Goal: Check status: Check status

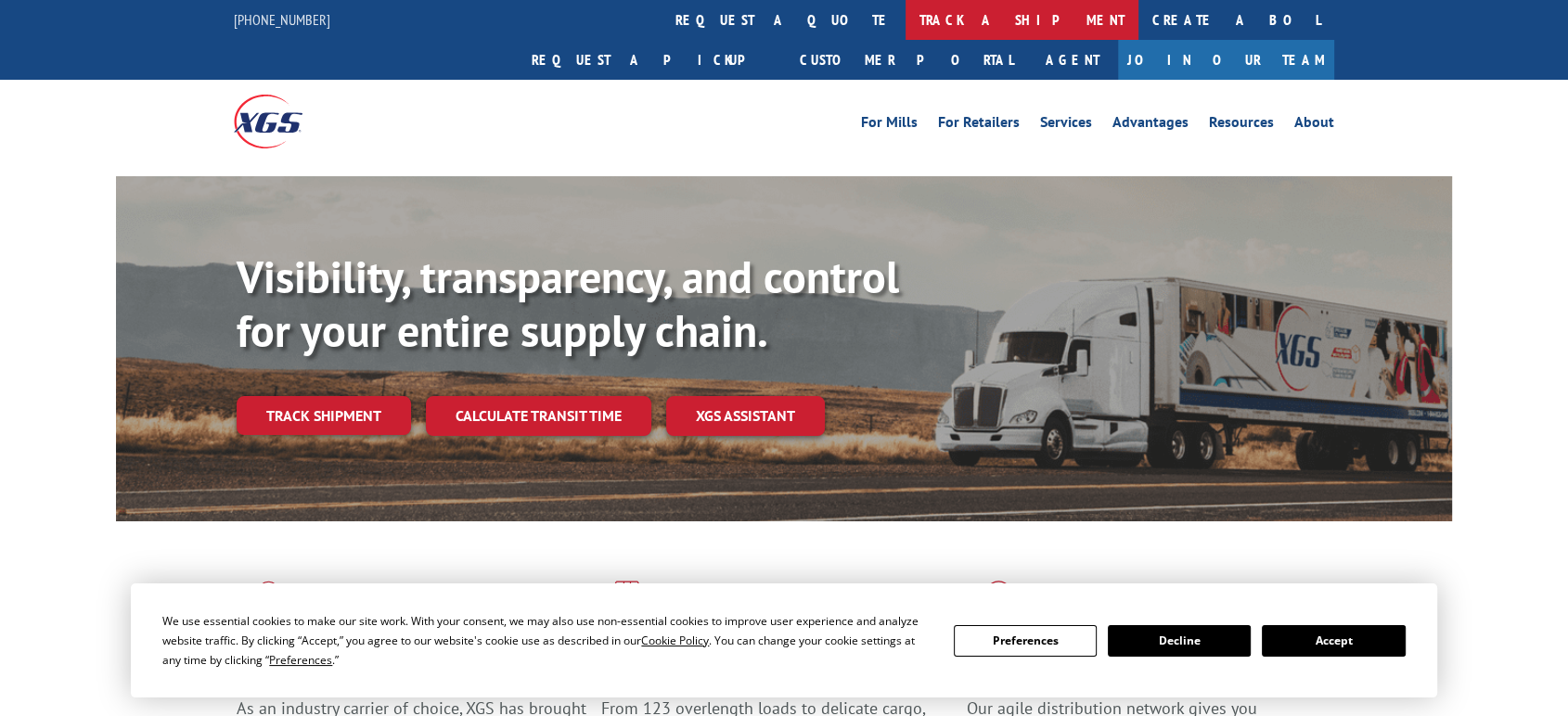
click at [906, 16] on link "track a shipment" at bounding box center [1022, 20] width 233 height 40
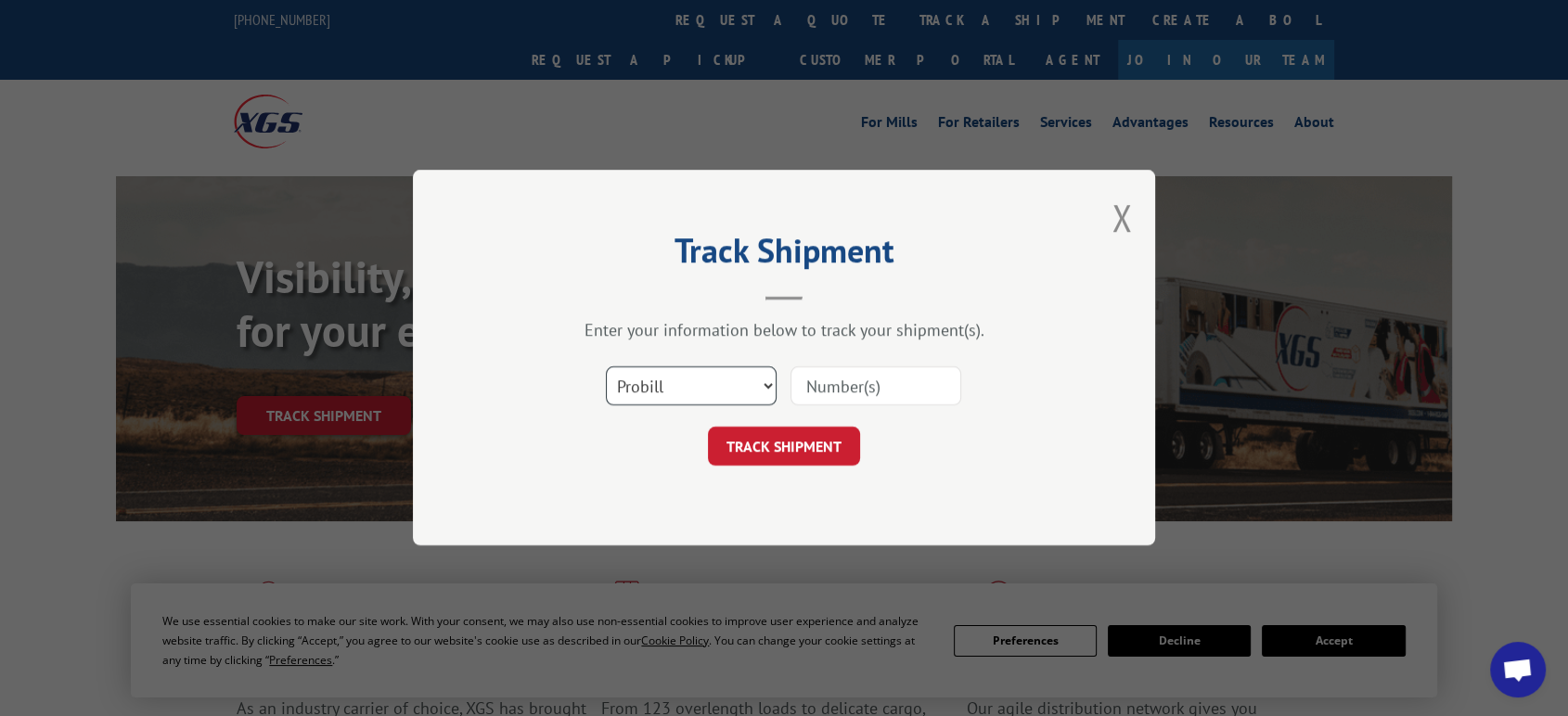
click at [696, 387] on select "Select category... Probill BOL PO" at bounding box center [690, 386] width 170 height 39
select select "bol"
click at [606, 367] on select "Select category... Probill BOL PO" at bounding box center [690, 386] width 170 height 39
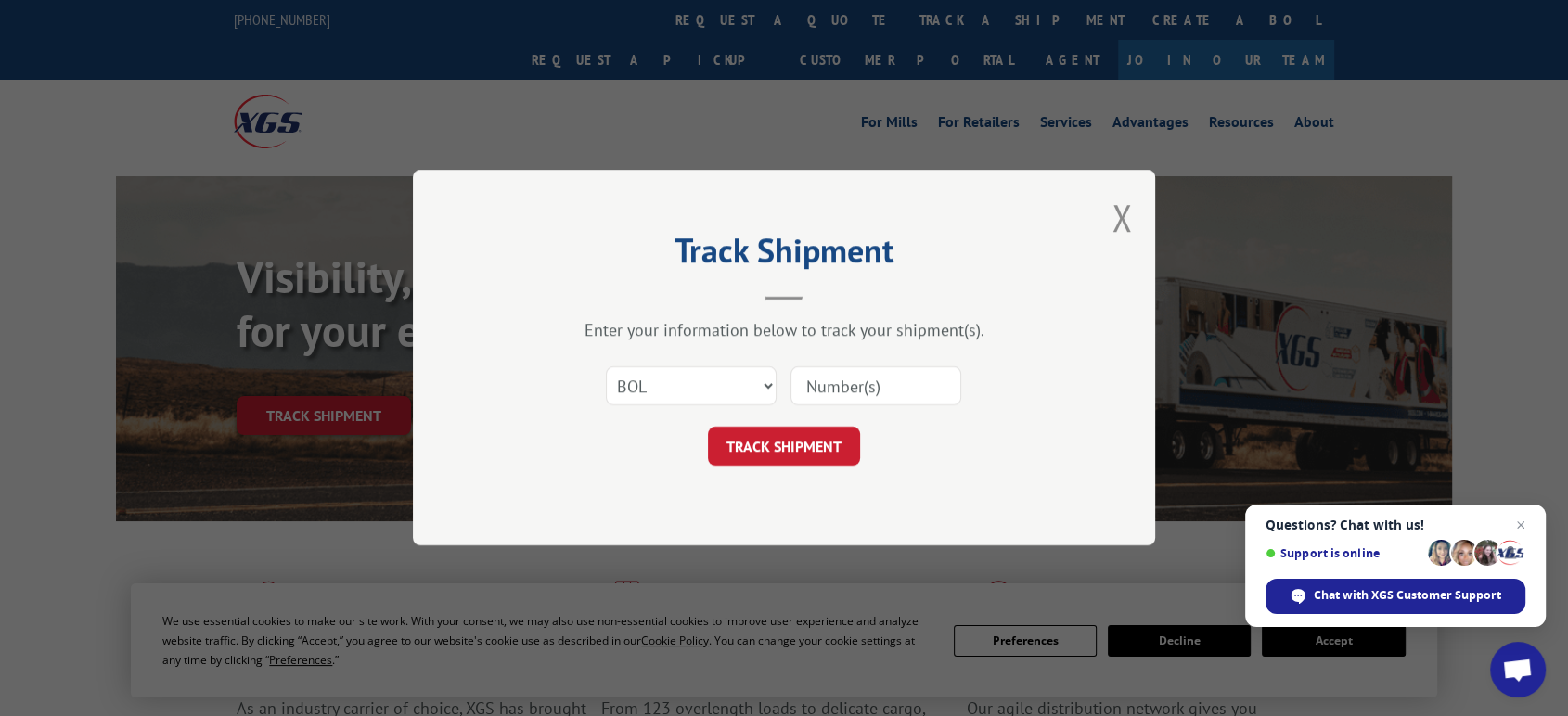
drag, startPoint x: 832, startPoint y: 392, endPoint x: 871, endPoint y: 375, distance: 42.5
click at [839, 387] on input at bounding box center [876, 386] width 170 height 39
type input "06522623"
click at [708, 427] on button "TRACK SHIPMENT" at bounding box center [784, 446] width 152 height 39
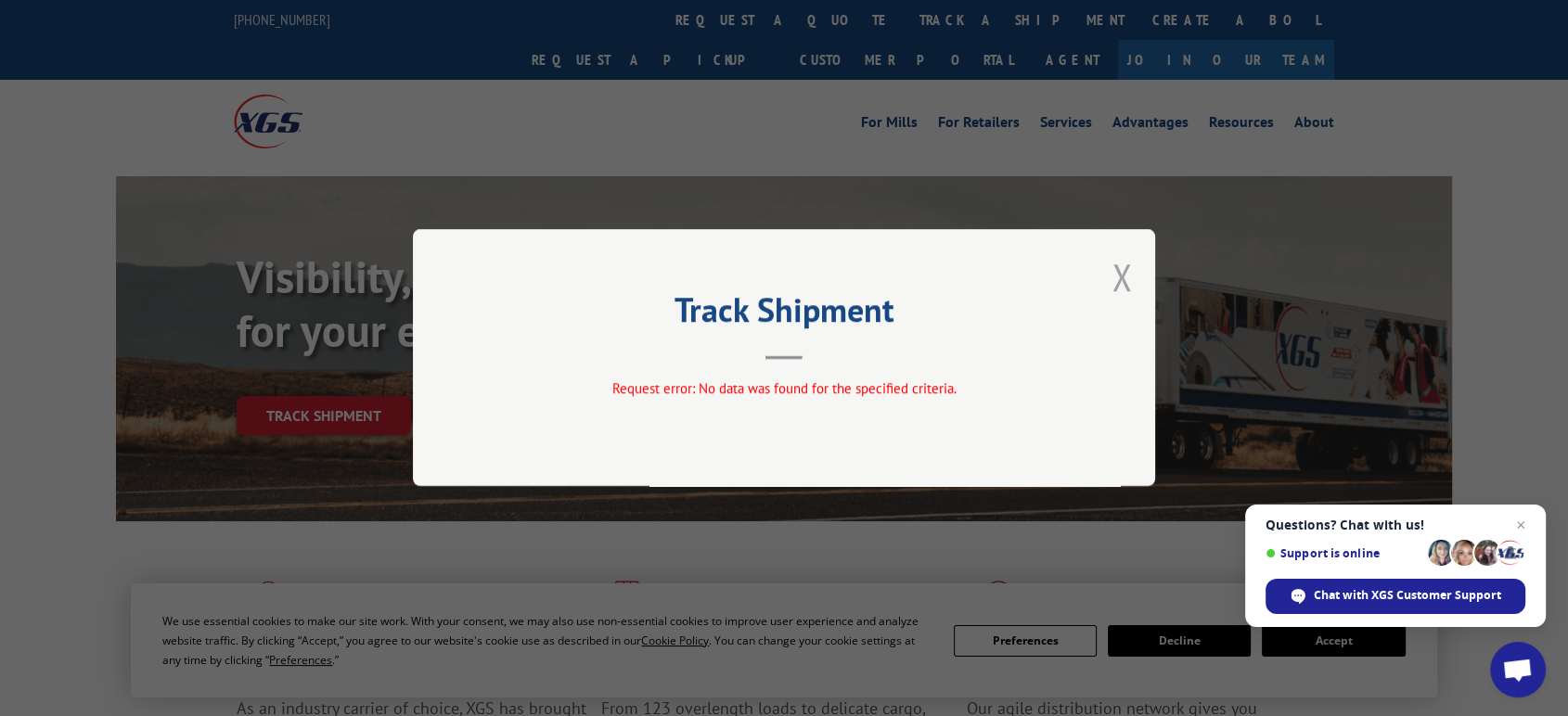
drag, startPoint x: 1127, startPoint y: 280, endPoint x: 885, endPoint y: 167, distance: 267.1
click at [1118, 273] on button "Close modal" at bounding box center [1122, 276] width 20 height 49
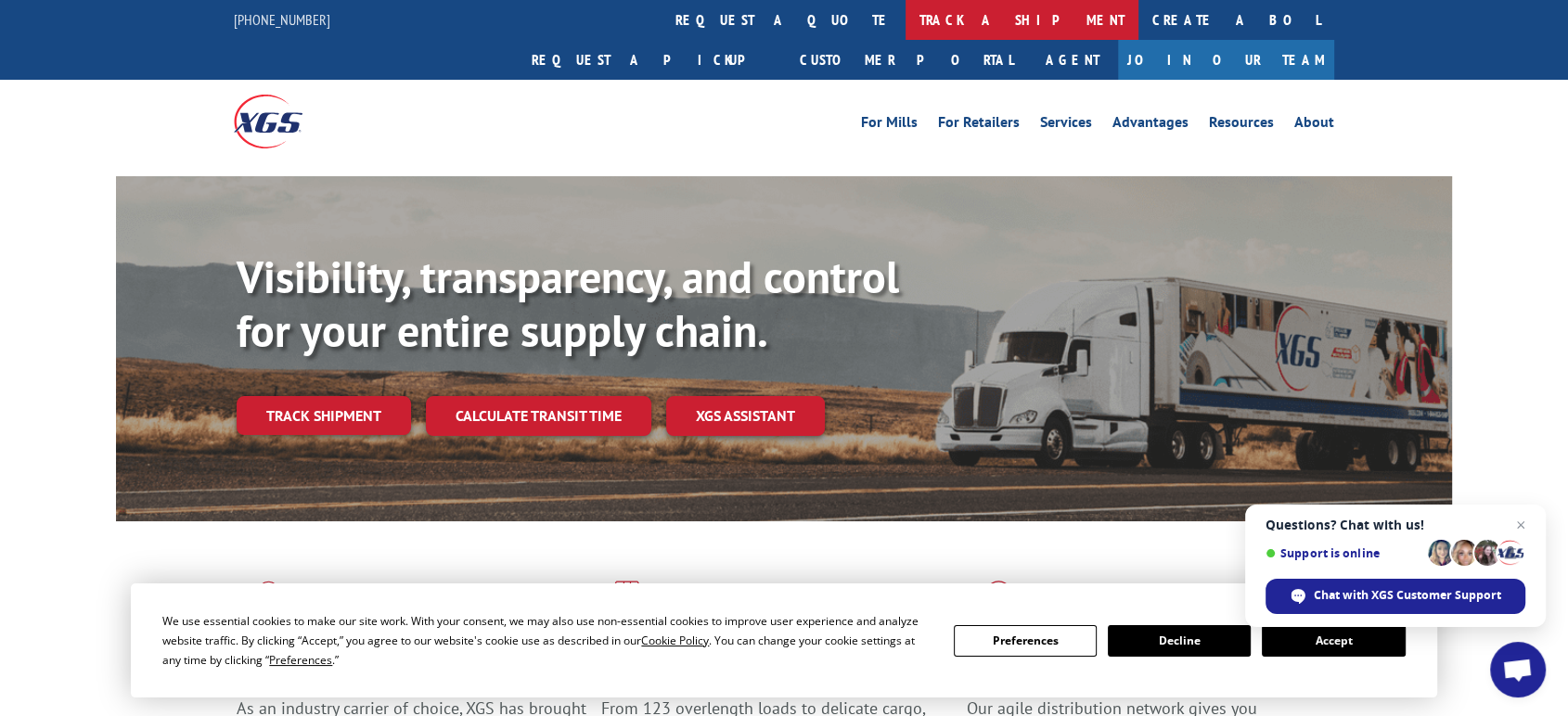
click at [906, 18] on link "track a shipment" at bounding box center [1022, 20] width 233 height 40
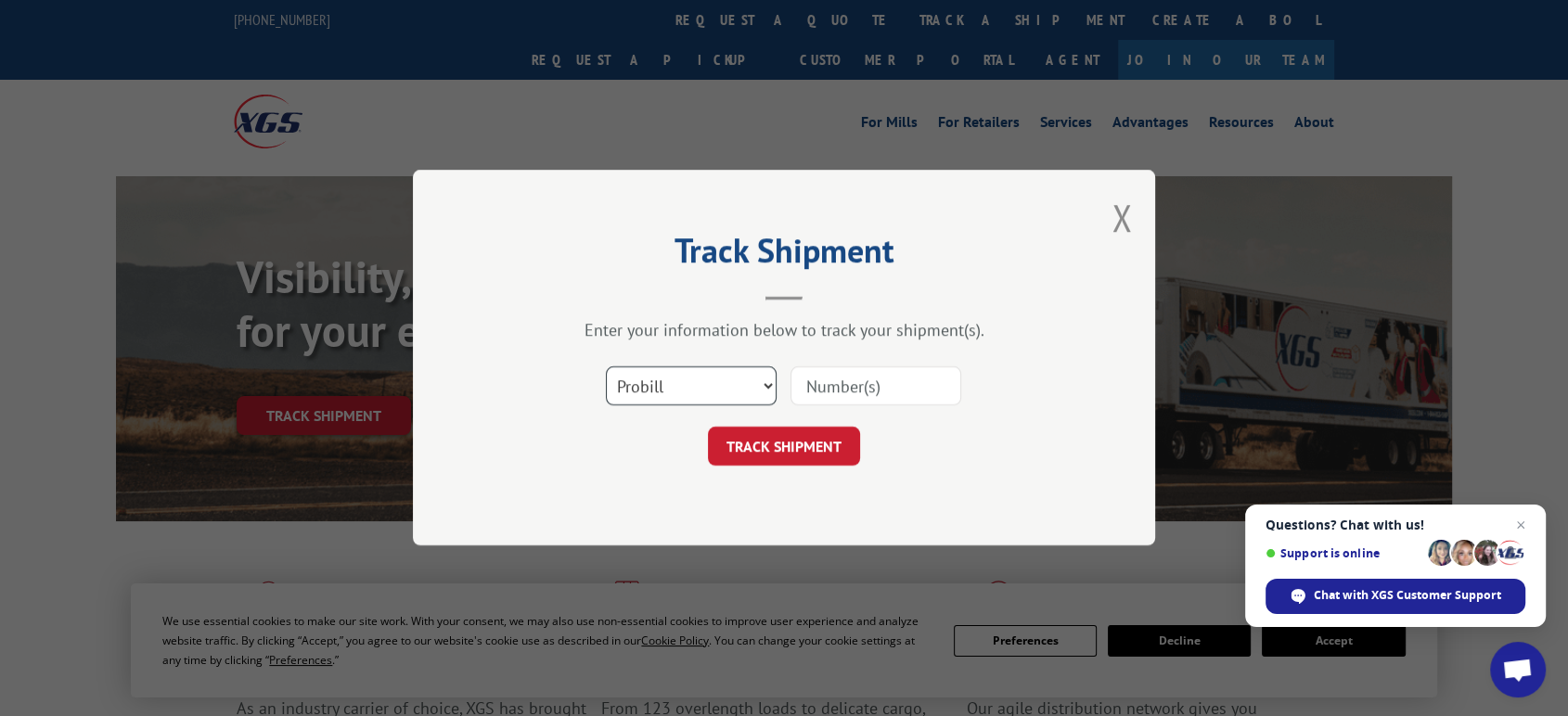
click at [654, 384] on select "Select category... Probill BOL PO" at bounding box center [690, 386] width 170 height 39
select select "bol"
click at [606, 367] on select "Select category... Probill BOL PO" at bounding box center [690, 386] width 170 height 39
click at [852, 386] on input at bounding box center [876, 386] width 170 height 39
type input "06522623"
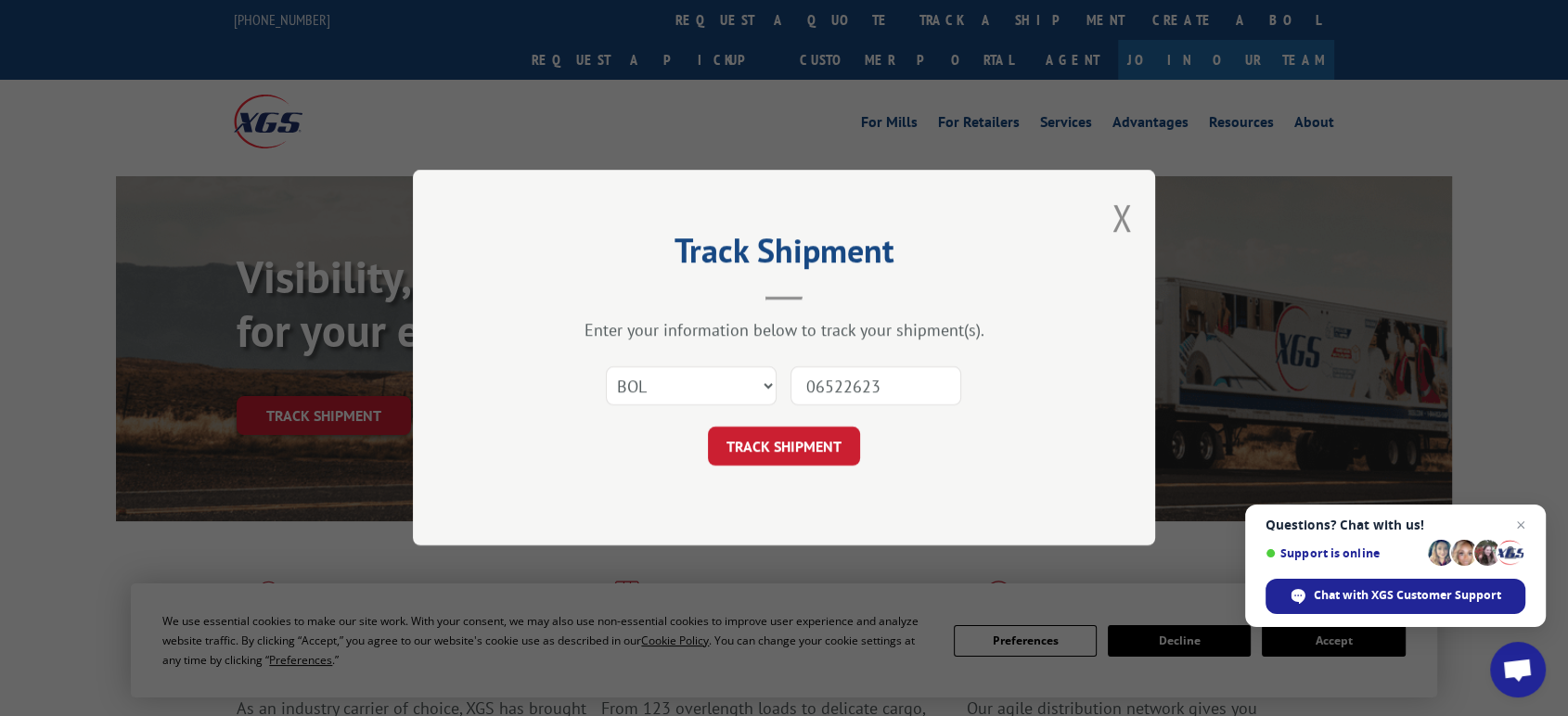
click at [708, 427] on button "TRACK SHIPMENT" at bounding box center [784, 446] width 152 height 39
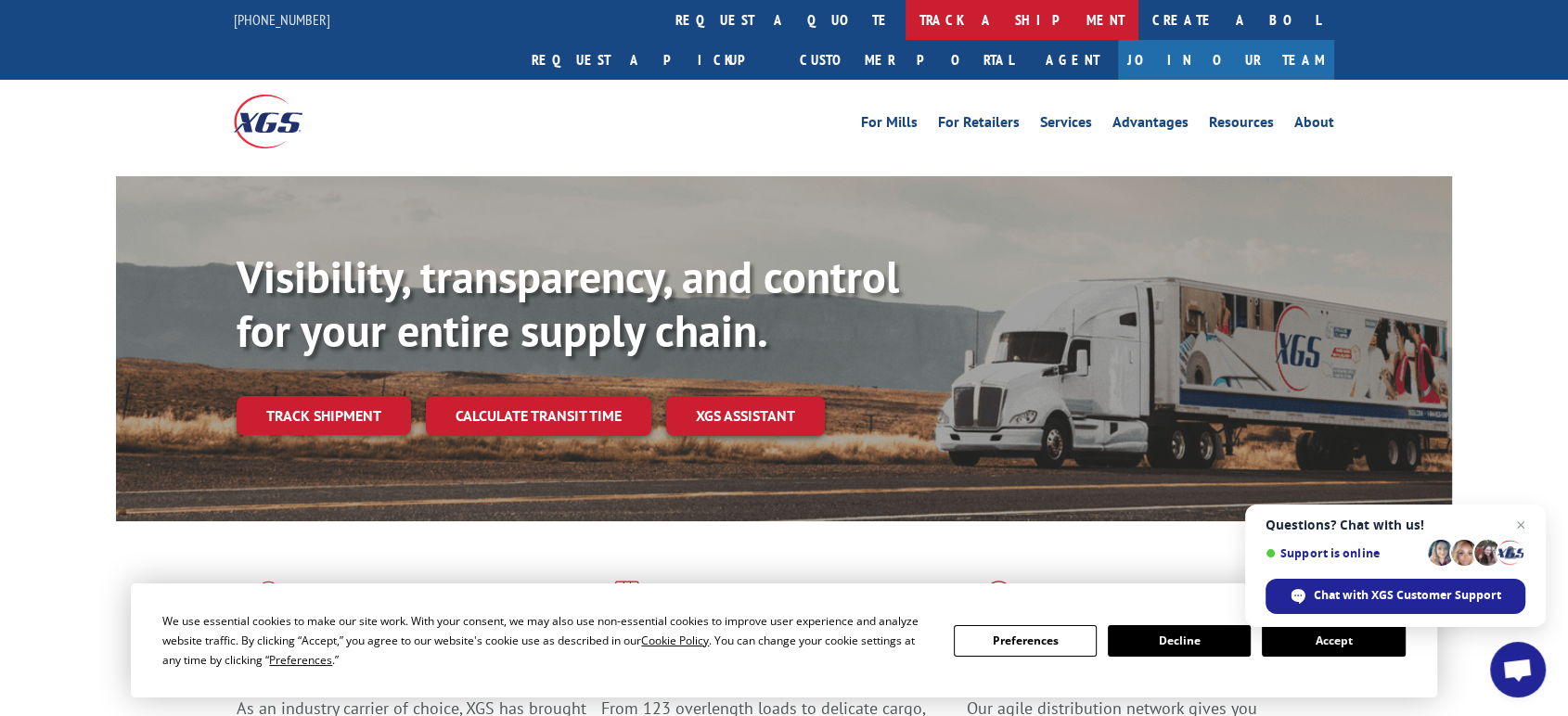
click at [906, 12] on link "track a shipment" at bounding box center [1022, 20] width 233 height 40
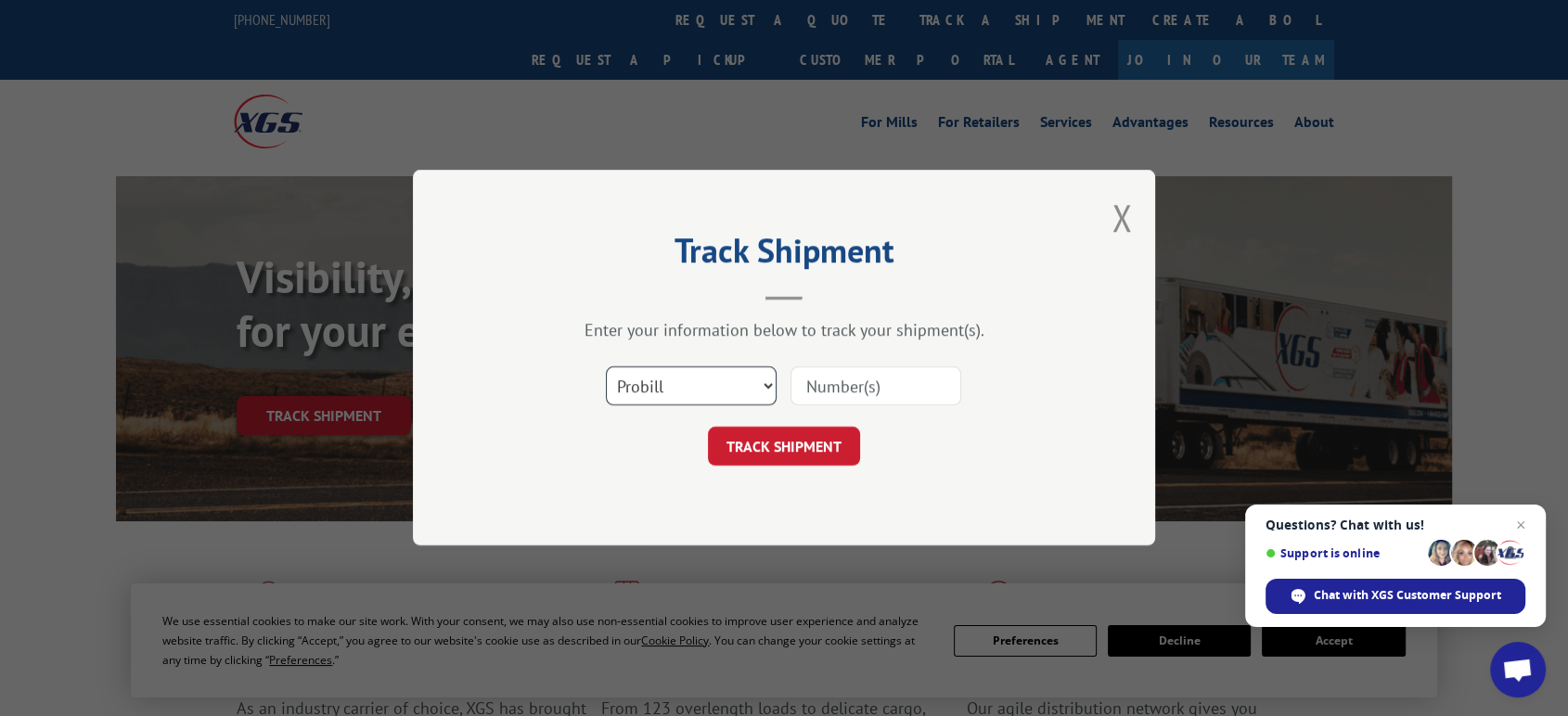
click at [728, 398] on select "Select category... Probill BOL PO" at bounding box center [690, 386] width 170 height 39
select select "po"
click at [606, 367] on select "Select category... Probill BOL PO" at bounding box center [690, 386] width 170 height 39
click at [819, 393] on input at bounding box center [876, 386] width 170 height 39
type input "06522577"
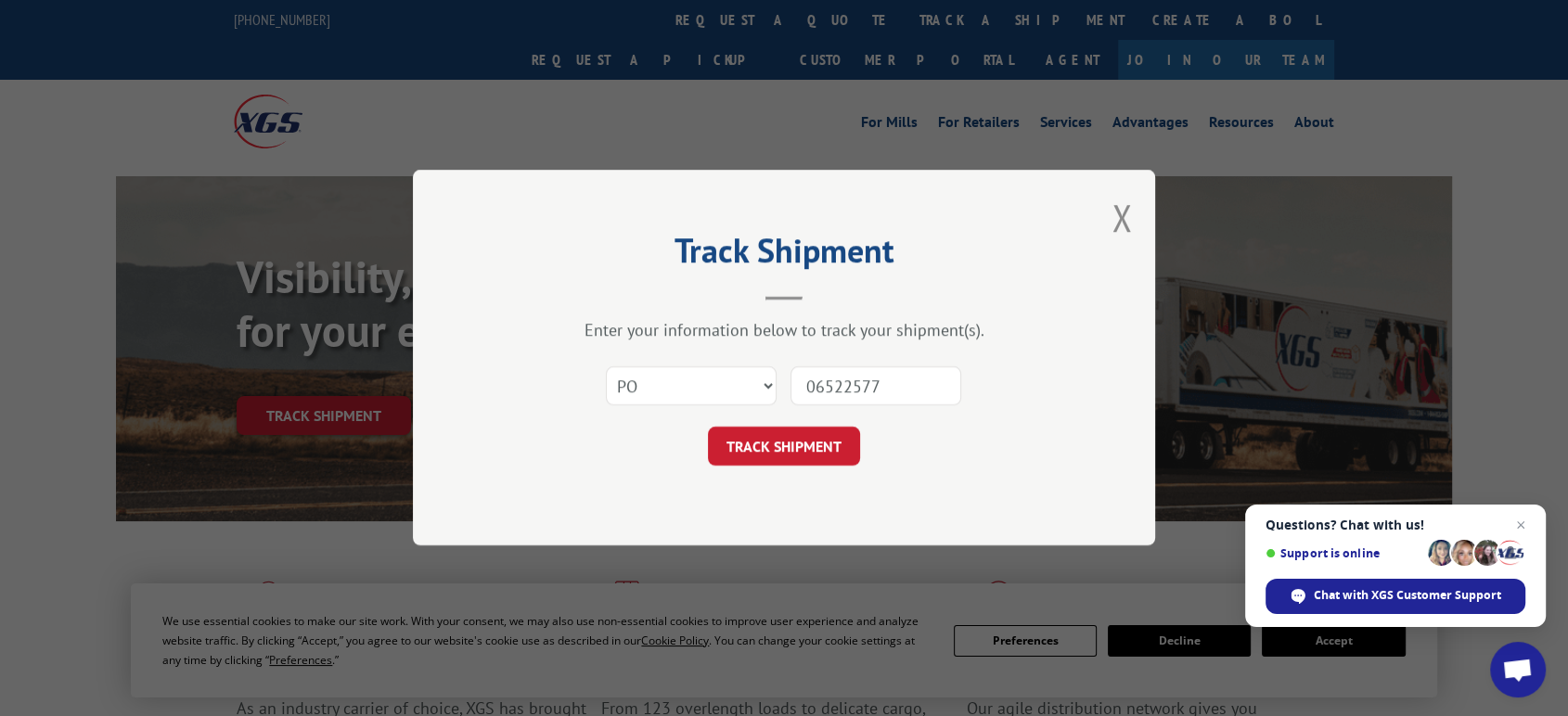
click button "TRACK SHIPMENT" at bounding box center [784, 446] width 152 height 39
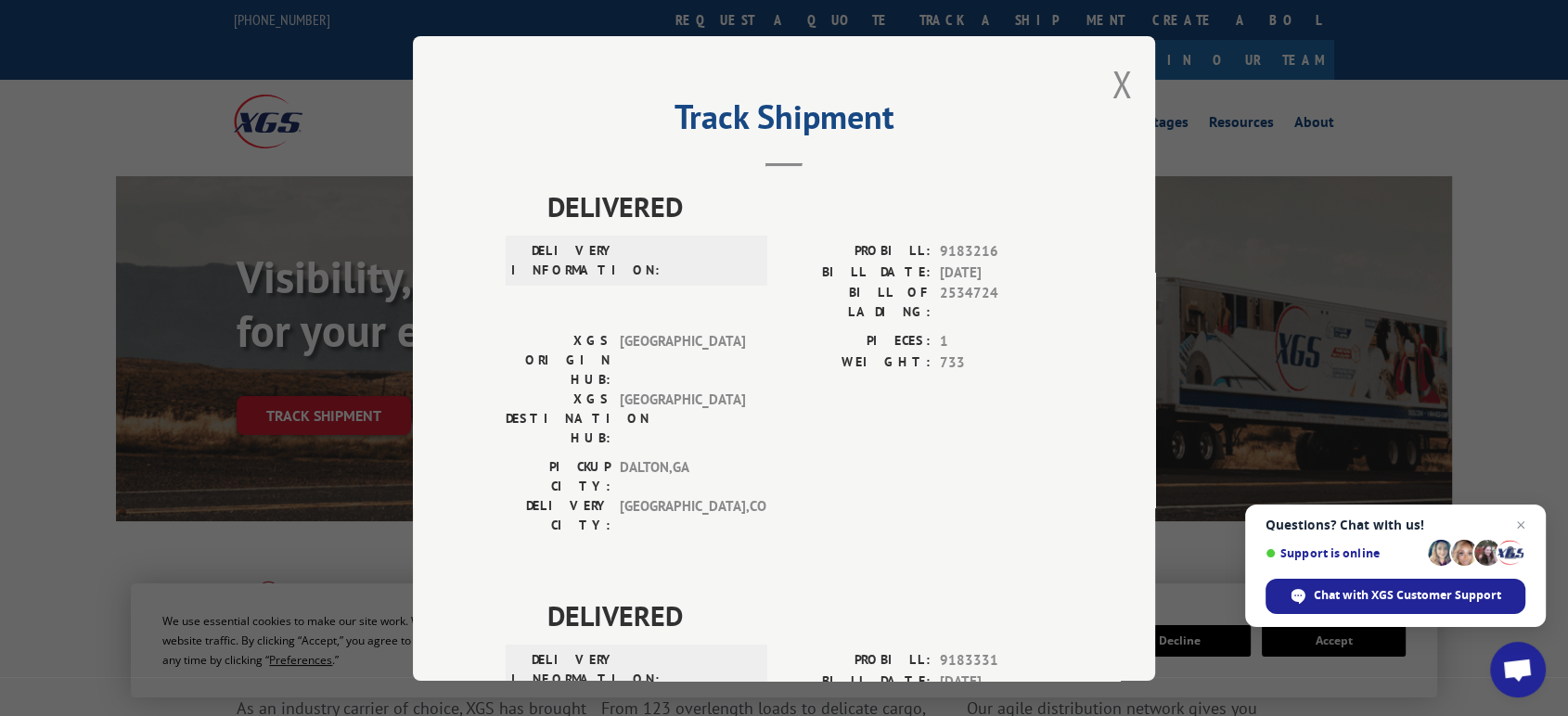
drag, startPoint x: 1115, startPoint y: 80, endPoint x: 978, endPoint y: 95, distance: 137.8
click at [1005, 92] on div "Track Shipment DELIVERED DELIVERY INFORMATION: PROBILL: 9183216 BILL DATE: 07/2…" at bounding box center [784, 358] width 742 height 644
click at [1117, 80] on button "Close modal" at bounding box center [1122, 84] width 20 height 49
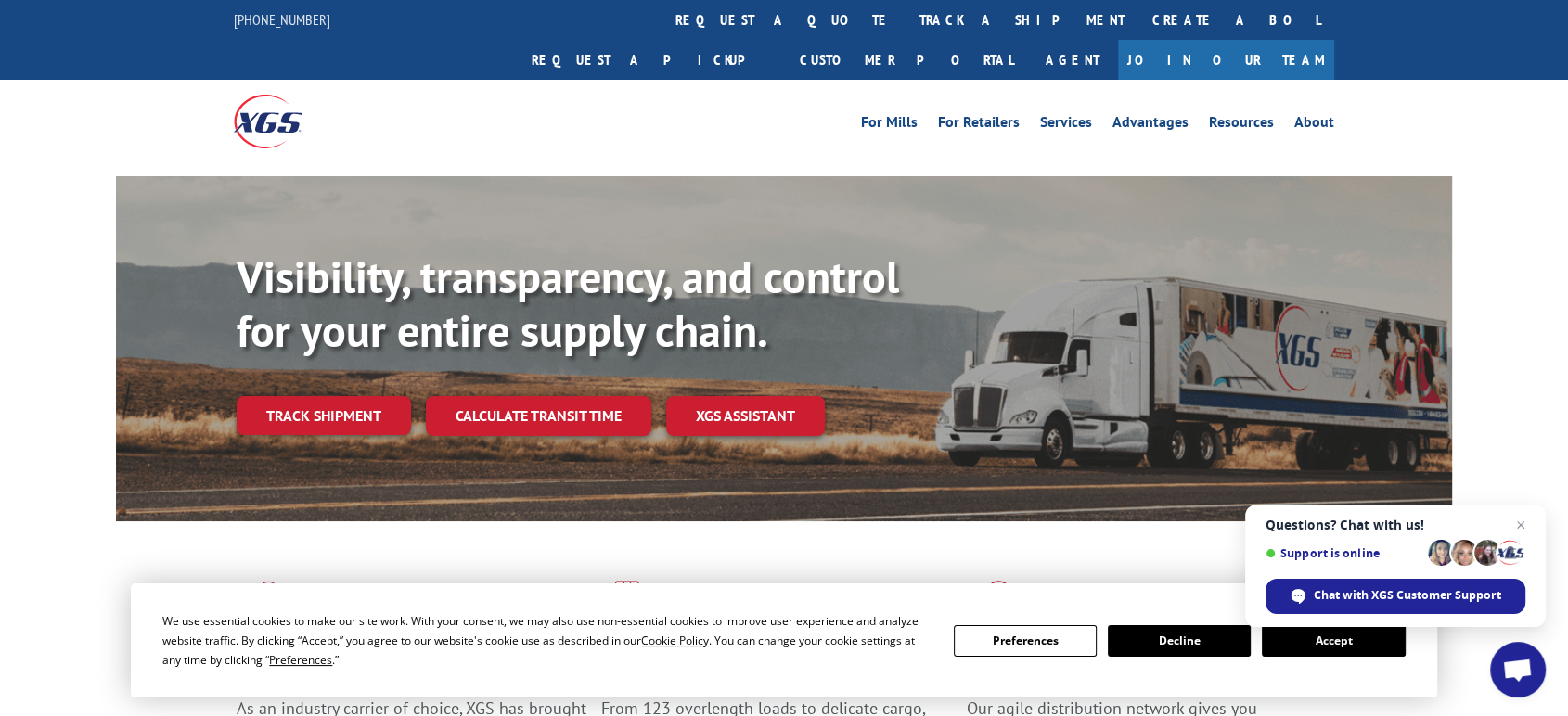
click at [906, 20] on link "track a shipment" at bounding box center [1022, 20] width 233 height 40
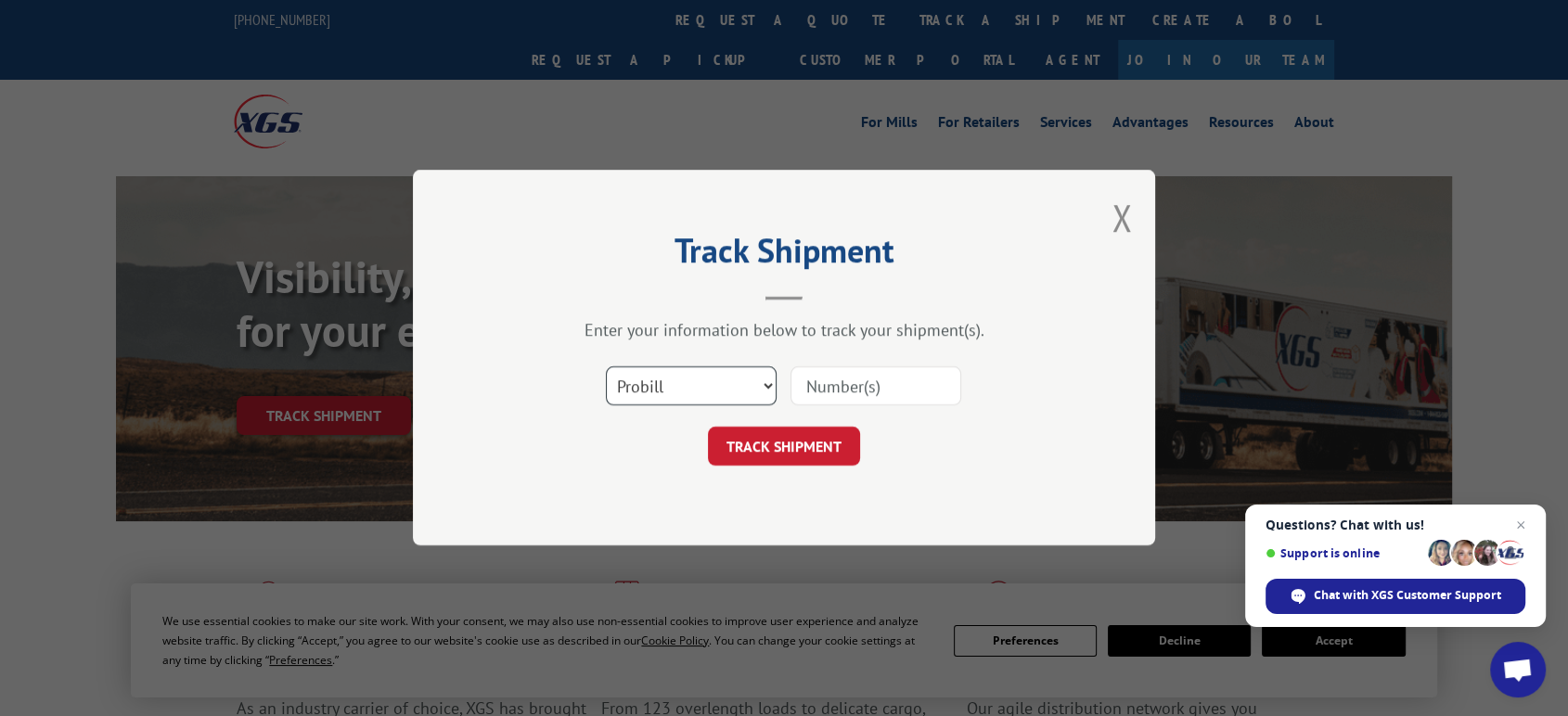
click at [705, 392] on select "Select category... Probill BOL PO" at bounding box center [690, 386] width 170 height 39
select select "po"
click at [606, 367] on select "Select category... Probill BOL PO" at bounding box center [690, 386] width 170 height 39
drag, startPoint x: 825, startPoint y: 391, endPoint x: 1265, endPoint y: 264, distance: 458.0
click at [832, 389] on input at bounding box center [876, 386] width 170 height 39
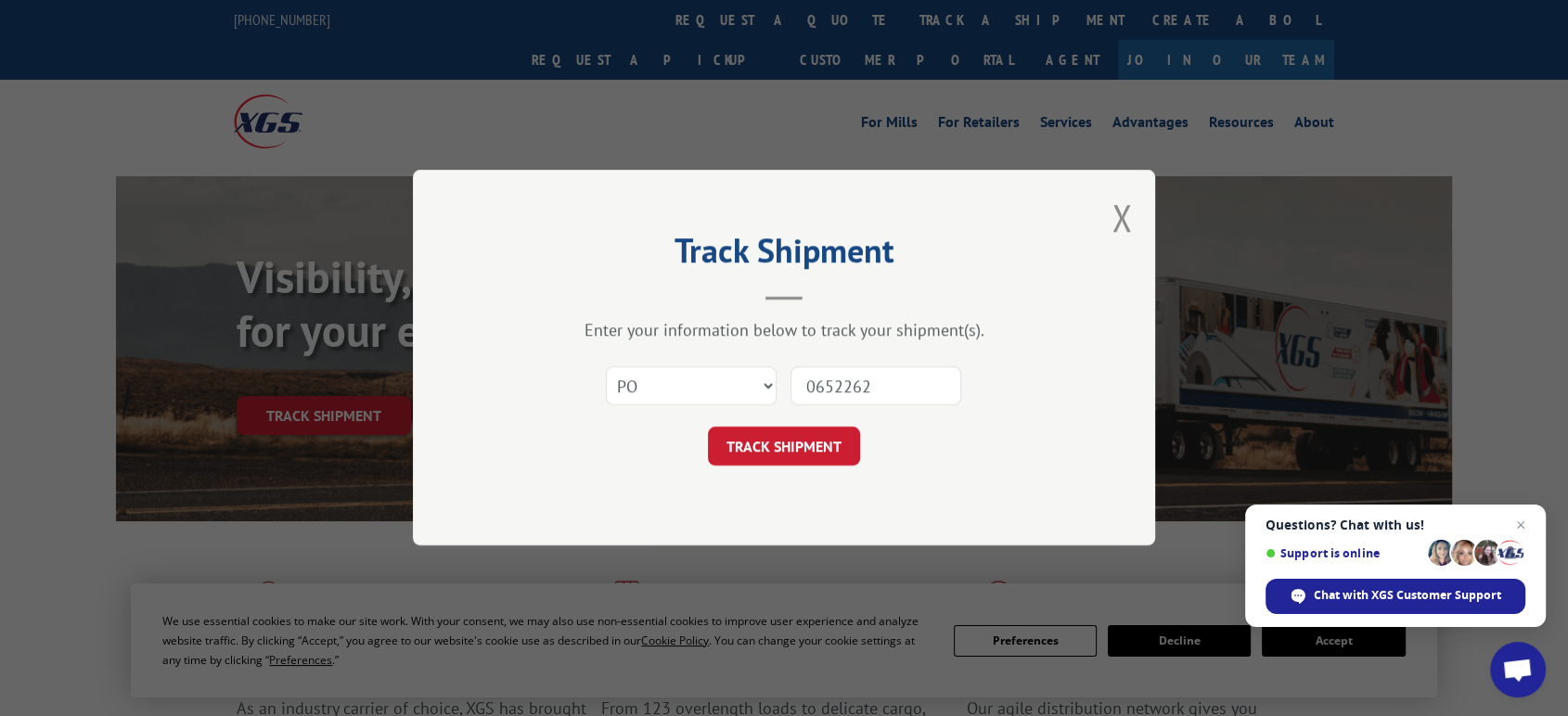
type input "06522623"
click button "TRACK SHIPMENT" at bounding box center [784, 446] width 152 height 39
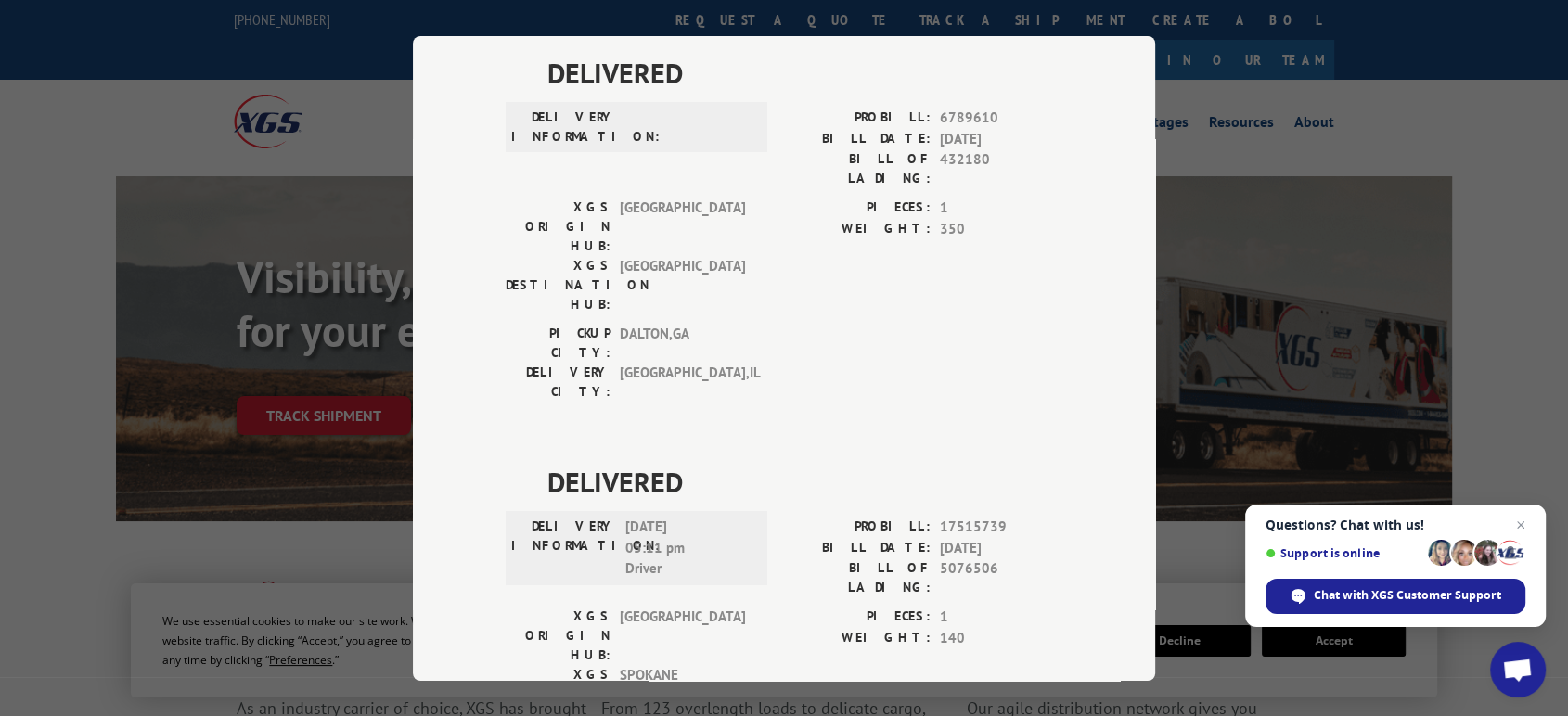
scroll to position [147, 0]
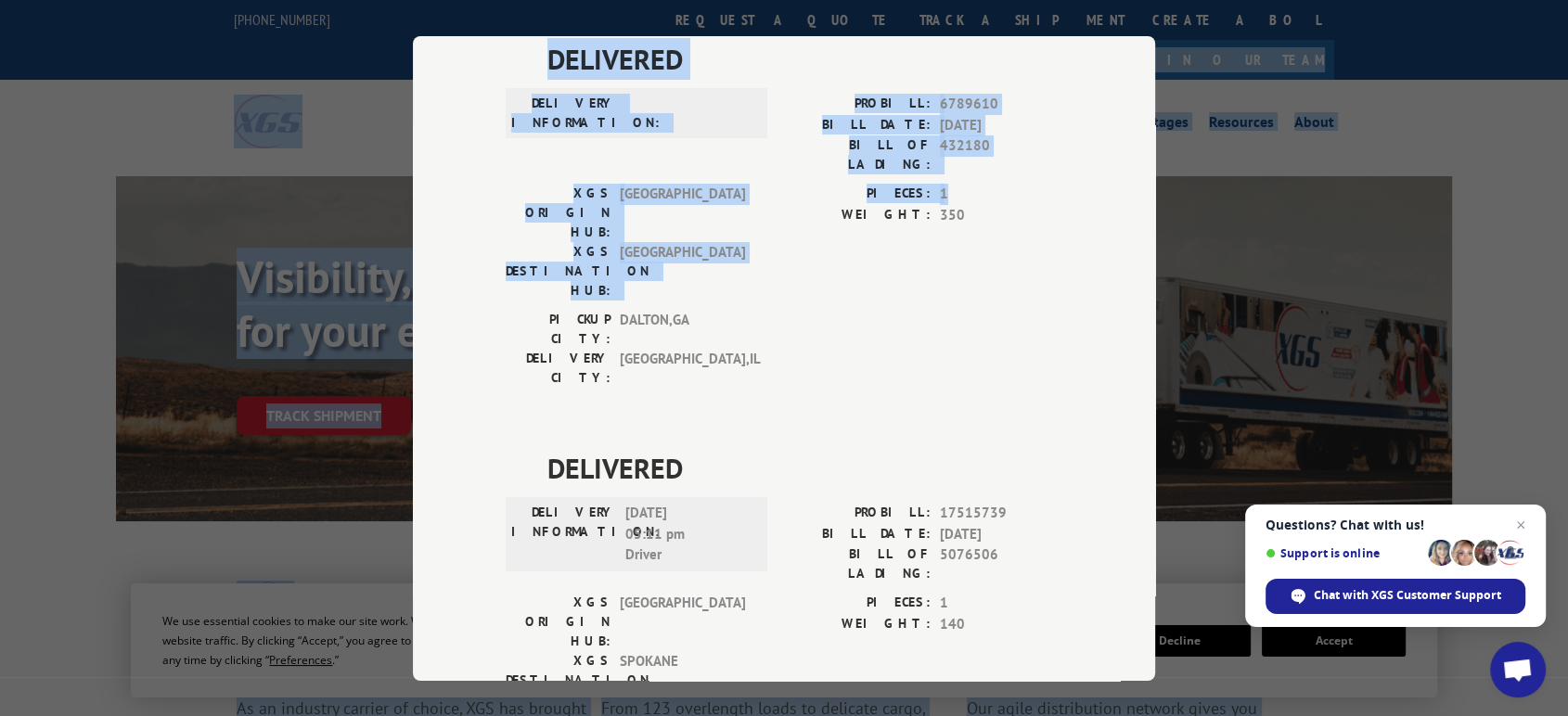
drag, startPoint x: 1163, startPoint y: 178, endPoint x: 1182, endPoint y: -10, distance: 189.0
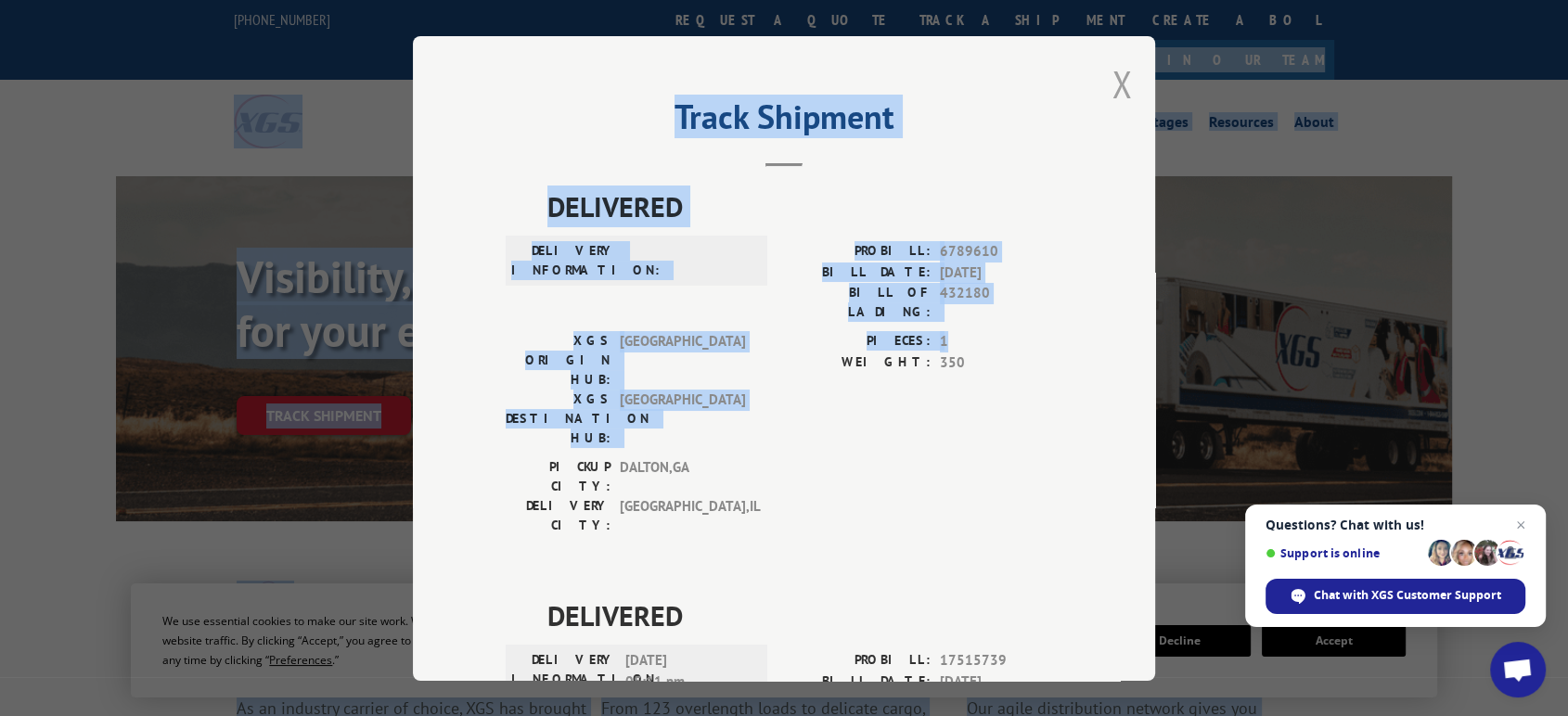
click at [1112, 77] on button "Close modal" at bounding box center [1122, 84] width 20 height 49
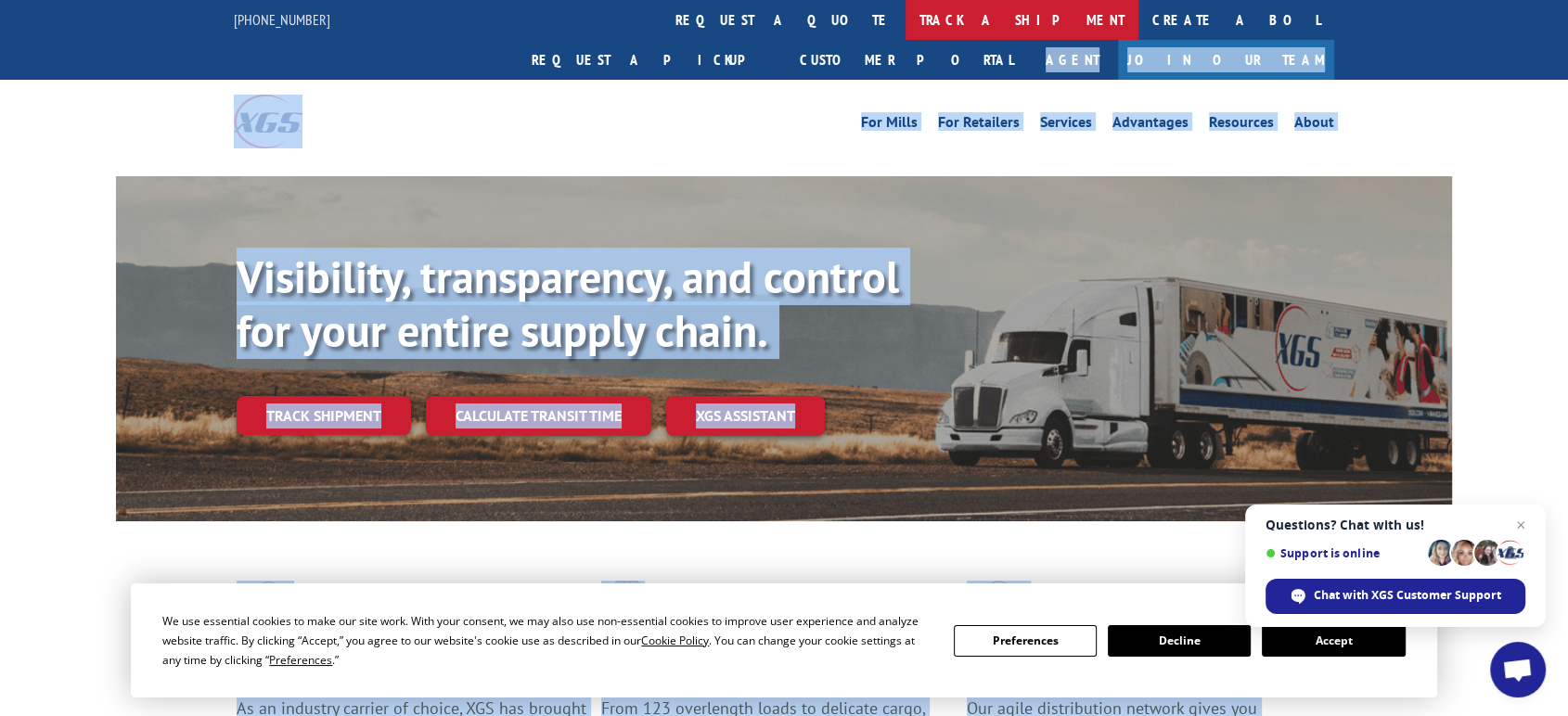
click at [906, 7] on link "track a shipment" at bounding box center [1022, 20] width 233 height 40
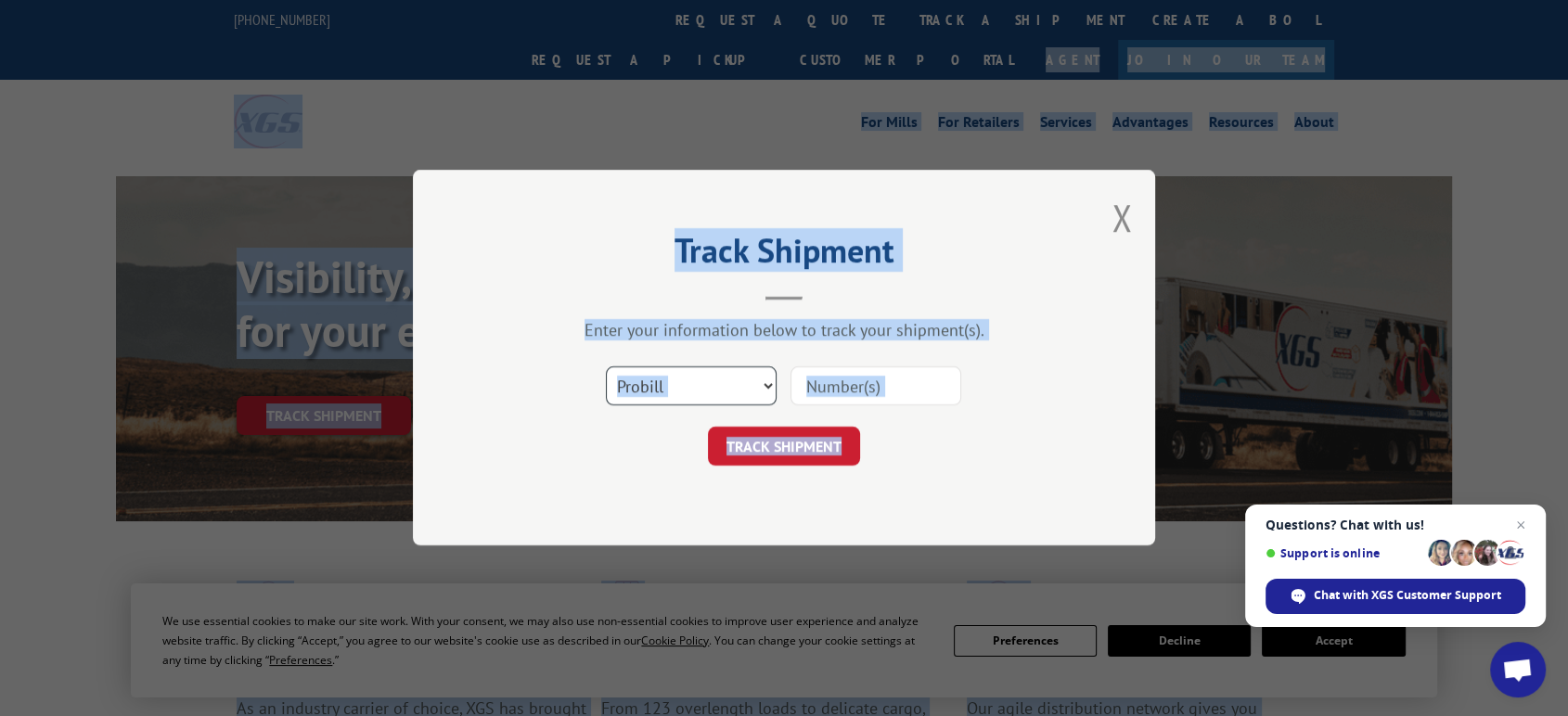
click at [766, 386] on select "Select category... Probill BOL PO" at bounding box center [690, 386] width 170 height 39
select select "po"
click at [606, 367] on select "Select category... Probill BOL PO" at bounding box center [690, 386] width 170 height 39
drag, startPoint x: 838, startPoint y: 386, endPoint x: 854, endPoint y: 384, distance: 16.1
click at [839, 386] on input at bounding box center [876, 386] width 170 height 39
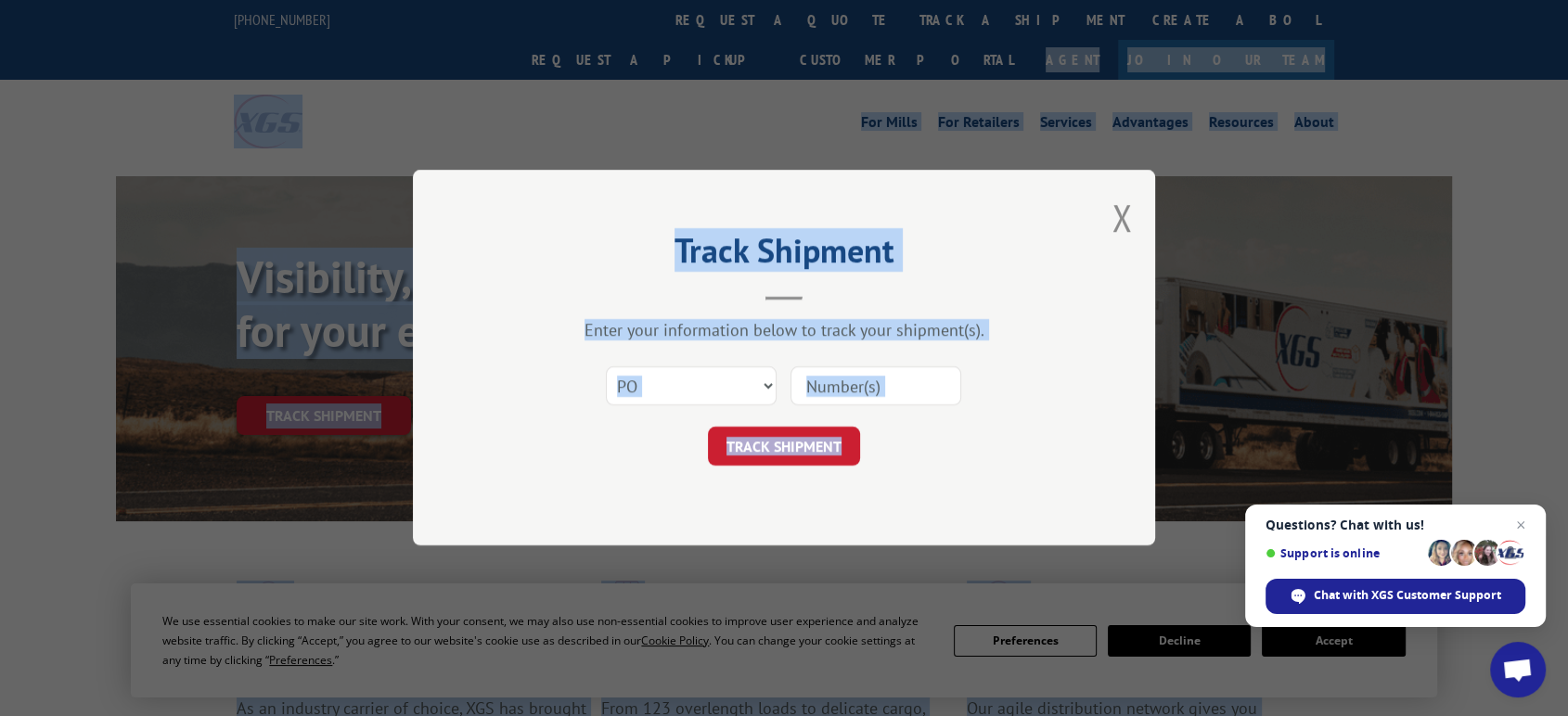
click at [708, 427] on button "TRACK SHIPMENT" at bounding box center [784, 446] width 152 height 39
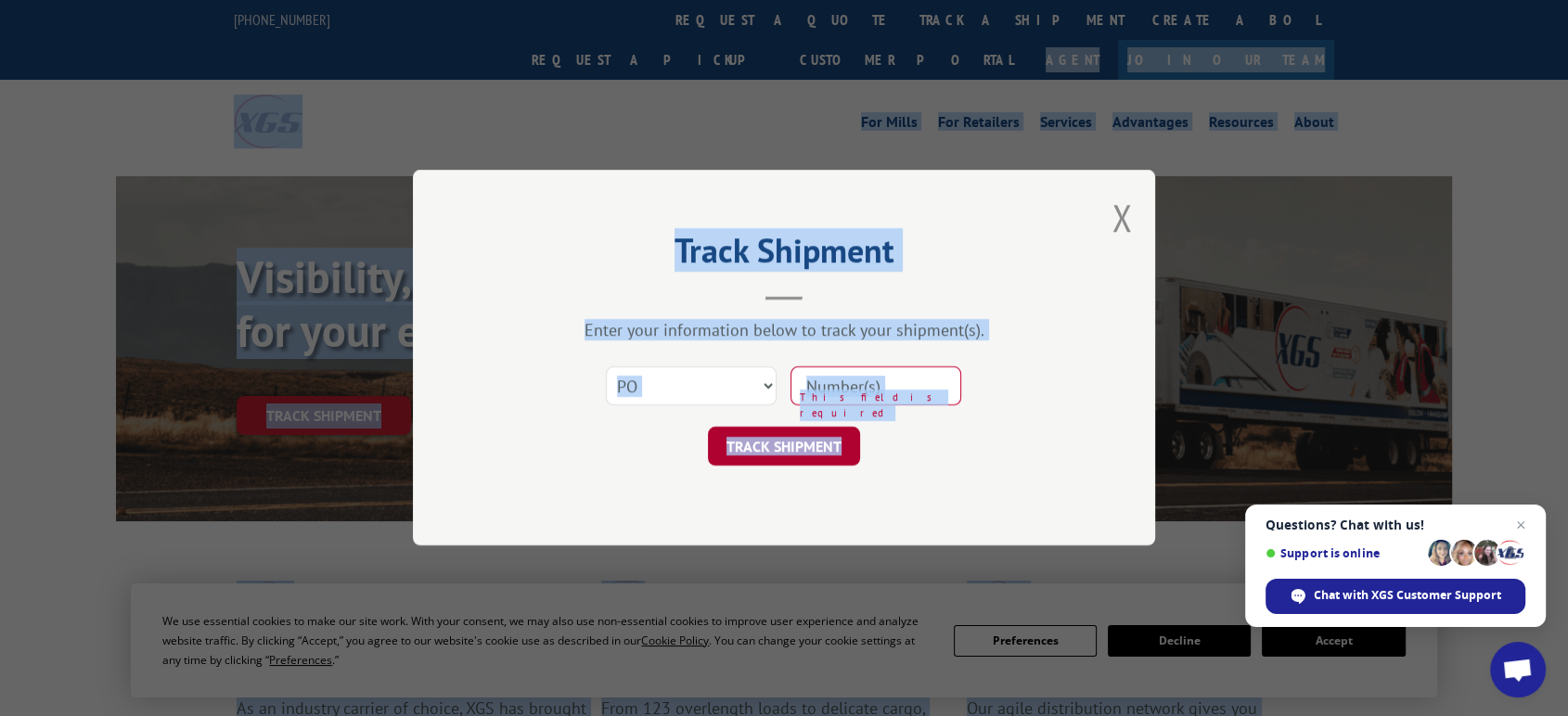
click at [806, 431] on button "TRACK SHIPMENT" at bounding box center [784, 446] width 152 height 39
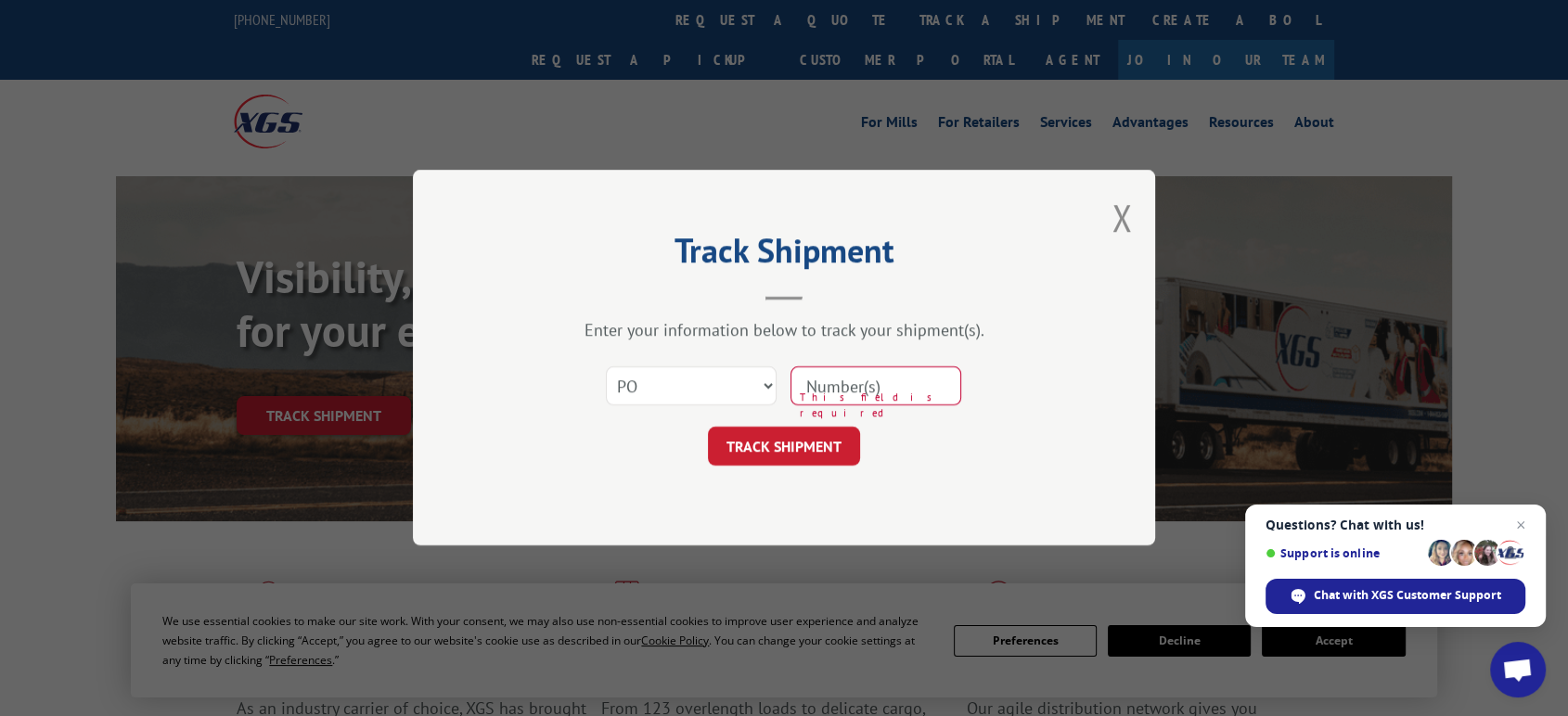
click at [824, 386] on input at bounding box center [876, 386] width 170 height 39
type input "06522750"
click at [708, 427] on button "TRACK SHIPMENT" at bounding box center [784, 446] width 152 height 39
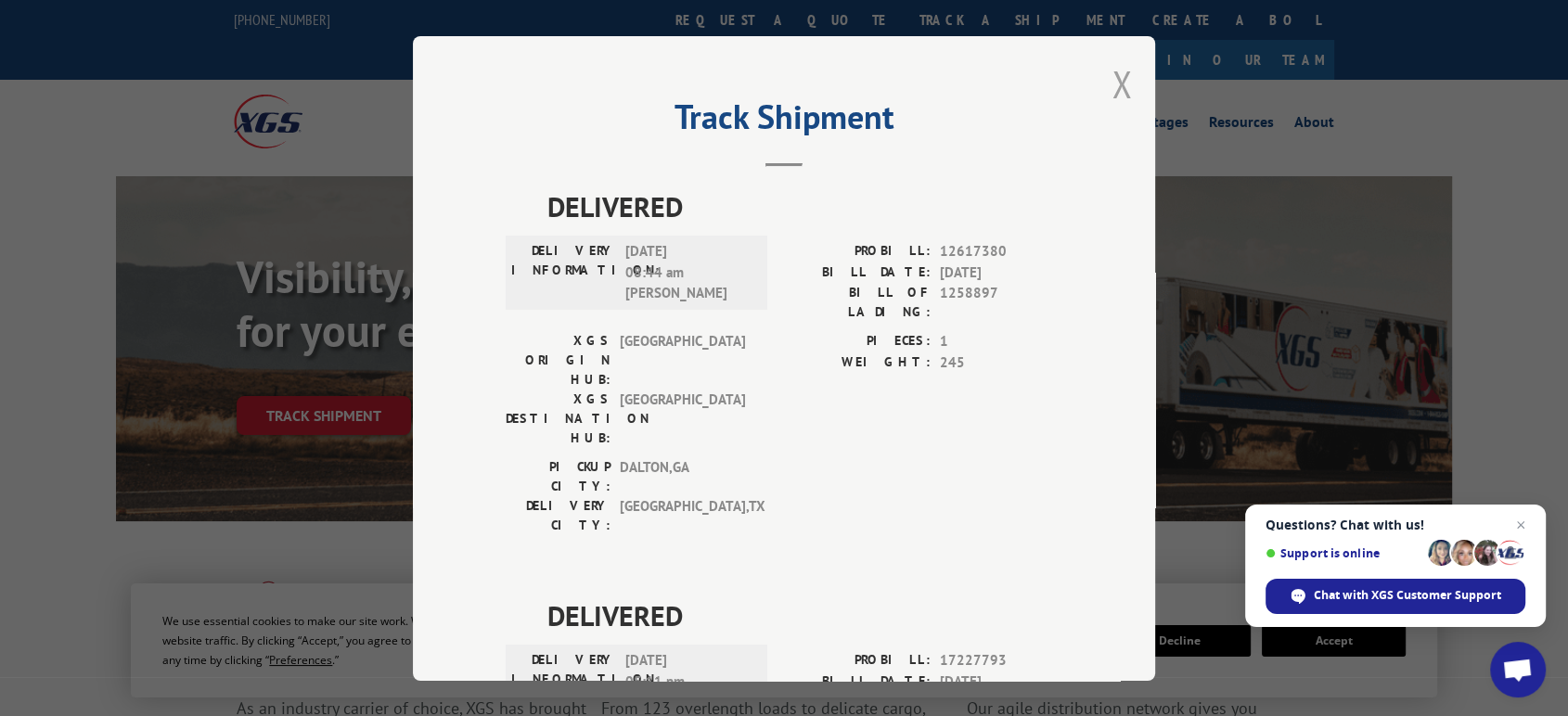
click at [1112, 82] on button "Close modal" at bounding box center [1122, 84] width 20 height 49
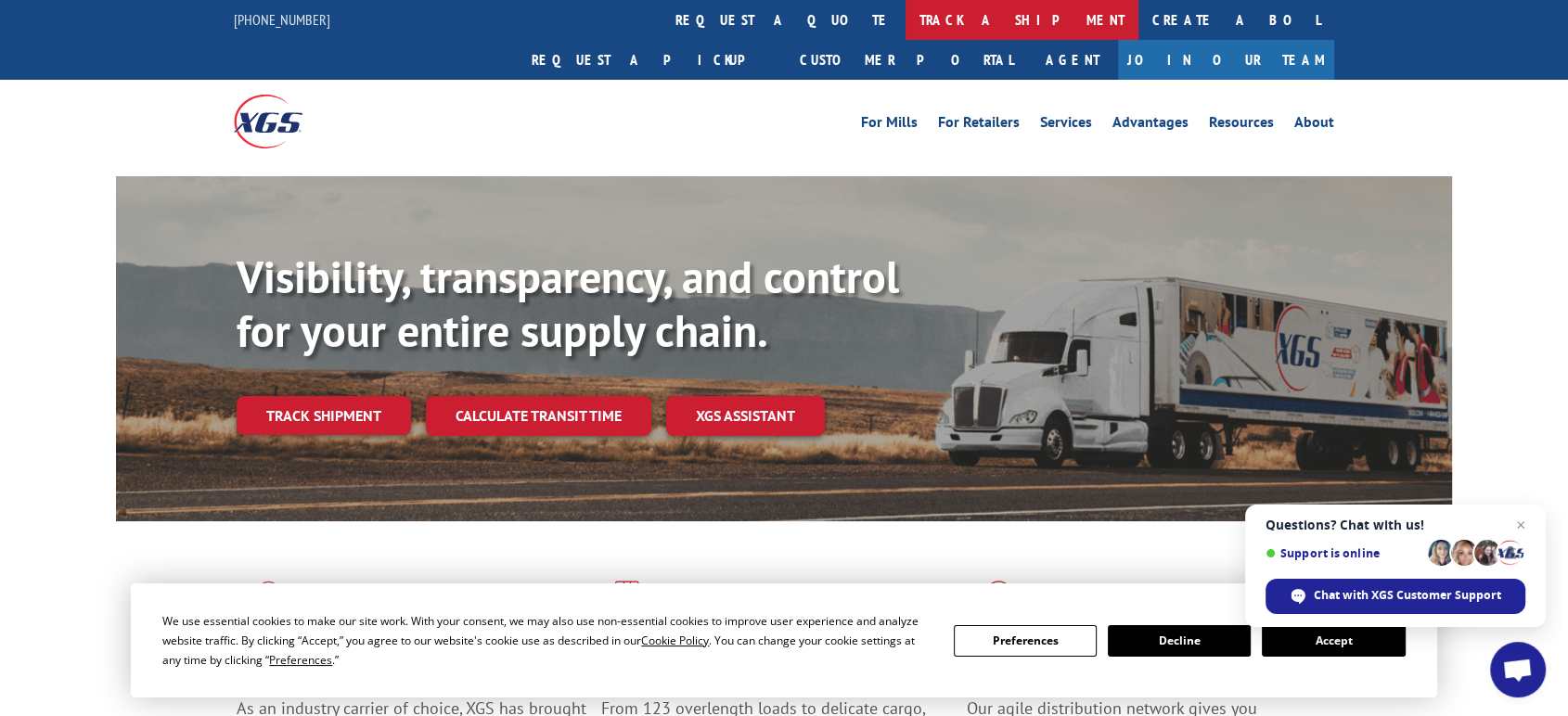
click at [906, 17] on link "track a shipment" at bounding box center [1022, 20] width 233 height 40
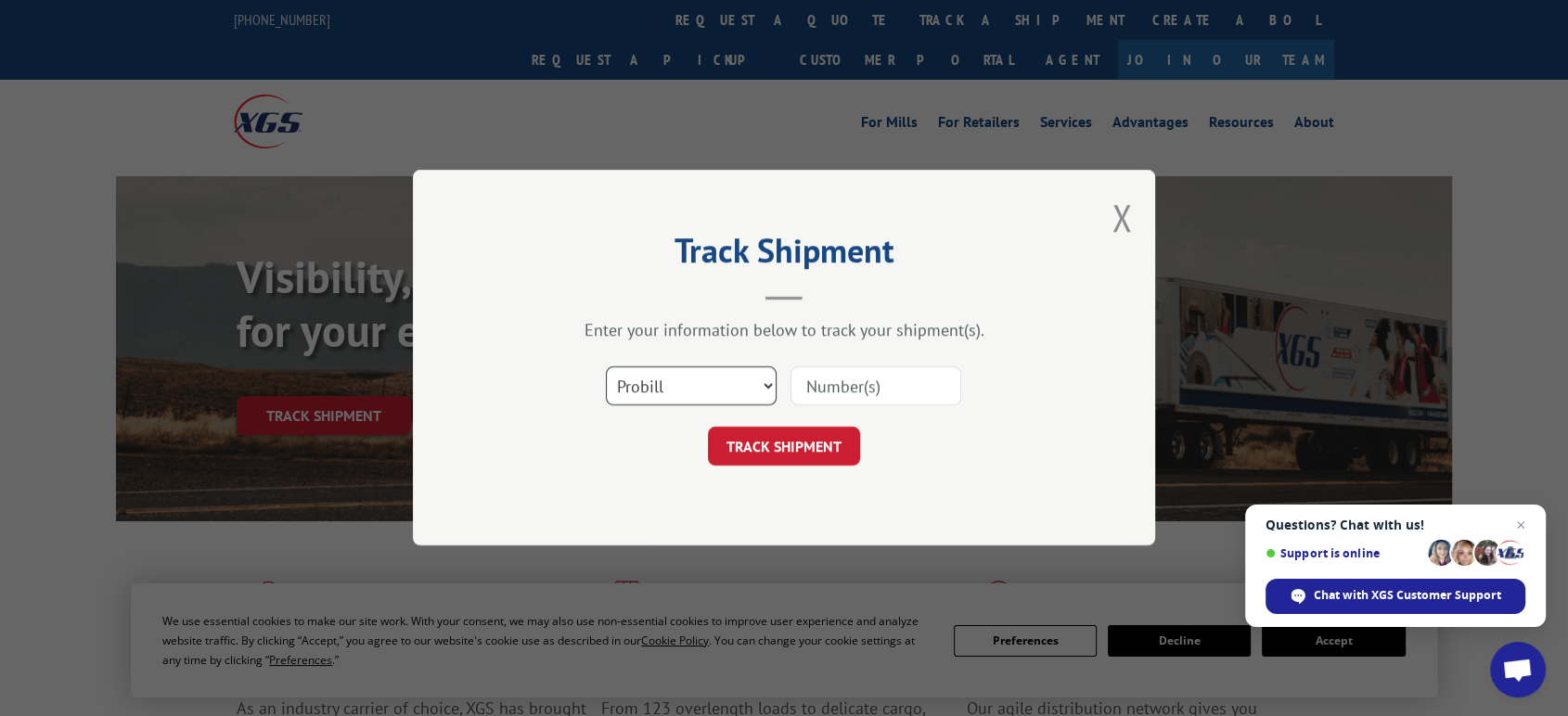
click at [707, 384] on select "Select category... Probill BOL PO" at bounding box center [690, 386] width 170 height 39
select select "po"
click at [606, 367] on select "Select category... Probill BOL PO" at bounding box center [690, 386] width 170 height 39
drag, startPoint x: 869, startPoint y: 399, endPoint x: 877, endPoint y: 395, distance: 8.9
click at [877, 395] on input at bounding box center [876, 386] width 170 height 39
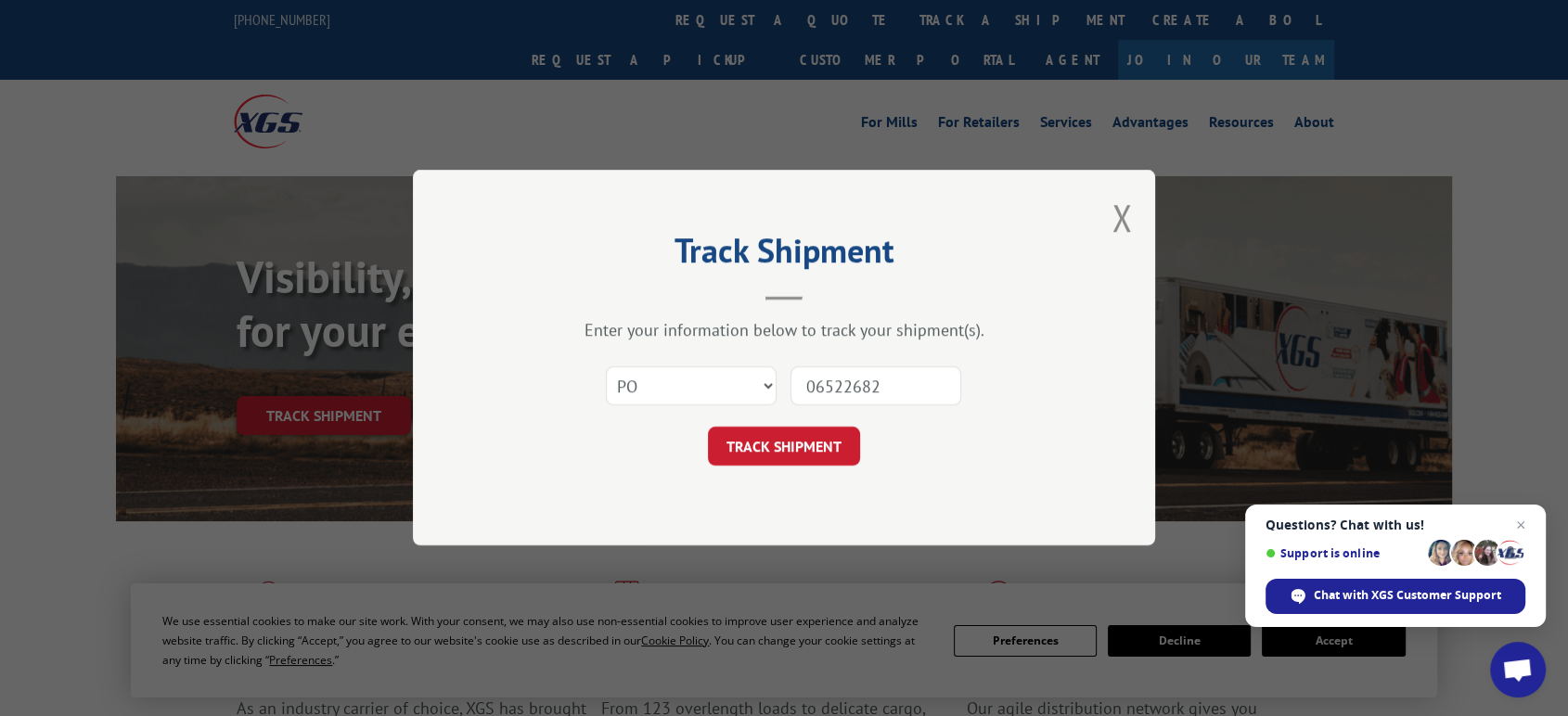
type input "06522682"
click at [708, 427] on button "TRACK SHIPMENT" at bounding box center [784, 446] width 152 height 39
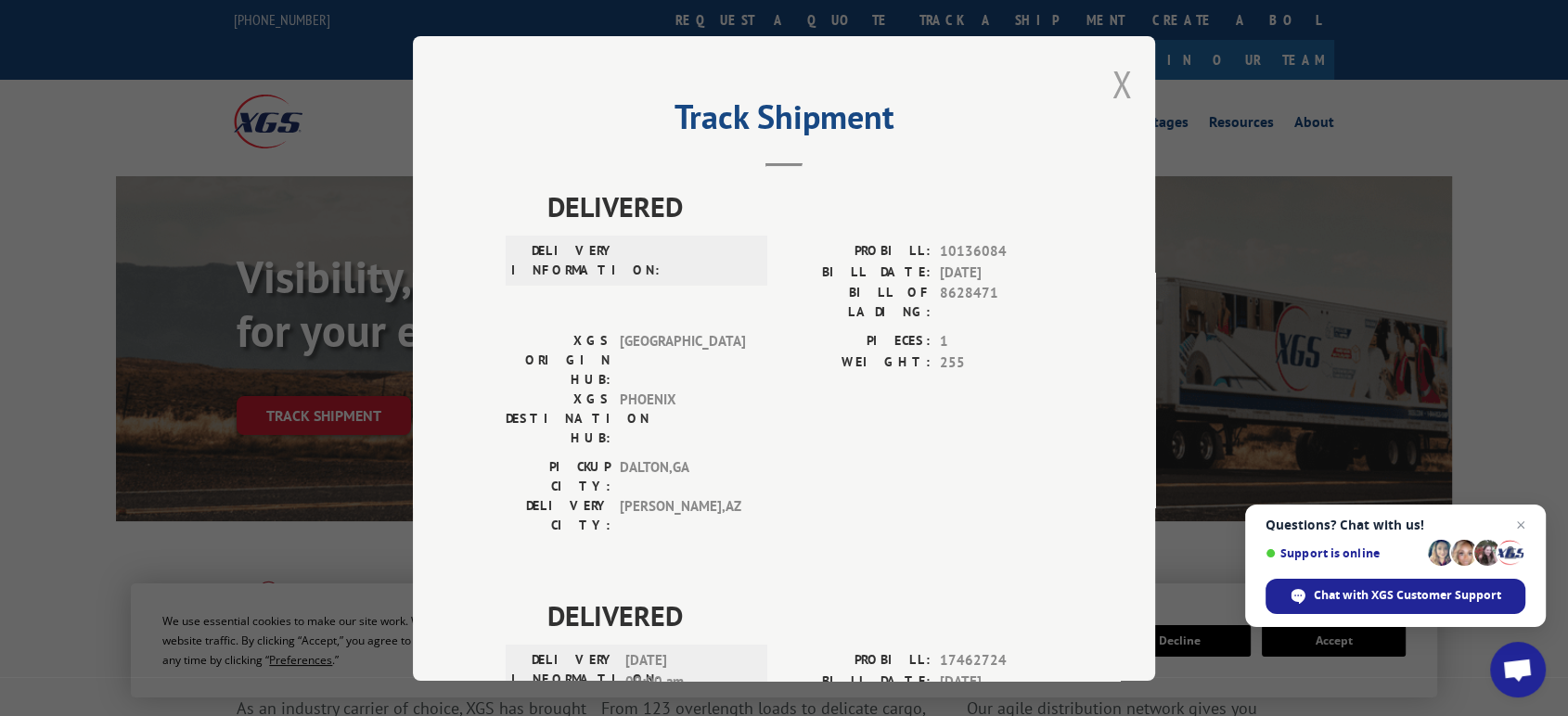
click at [1118, 80] on button "Close modal" at bounding box center [1122, 84] width 20 height 49
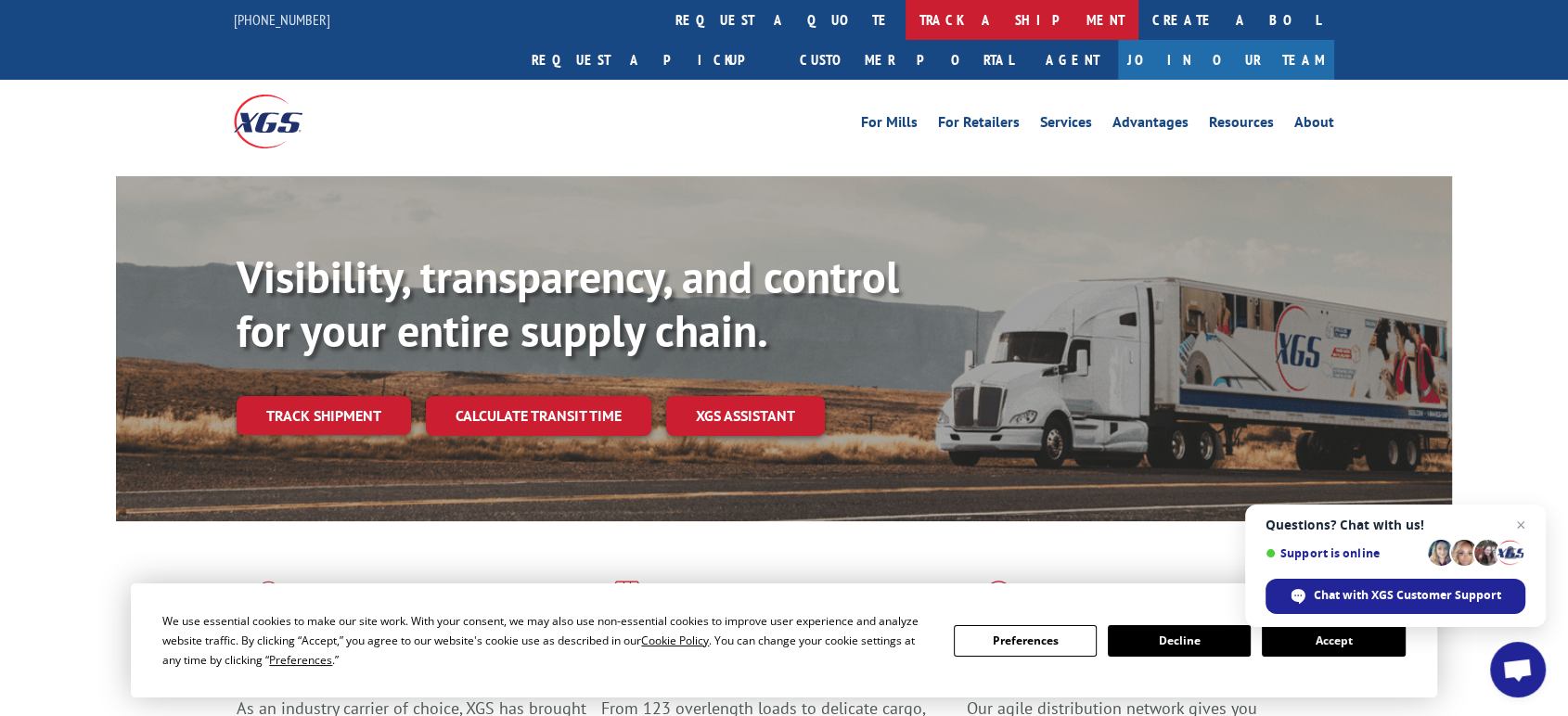
click at [906, 21] on link "track a shipment" at bounding box center [1022, 20] width 233 height 40
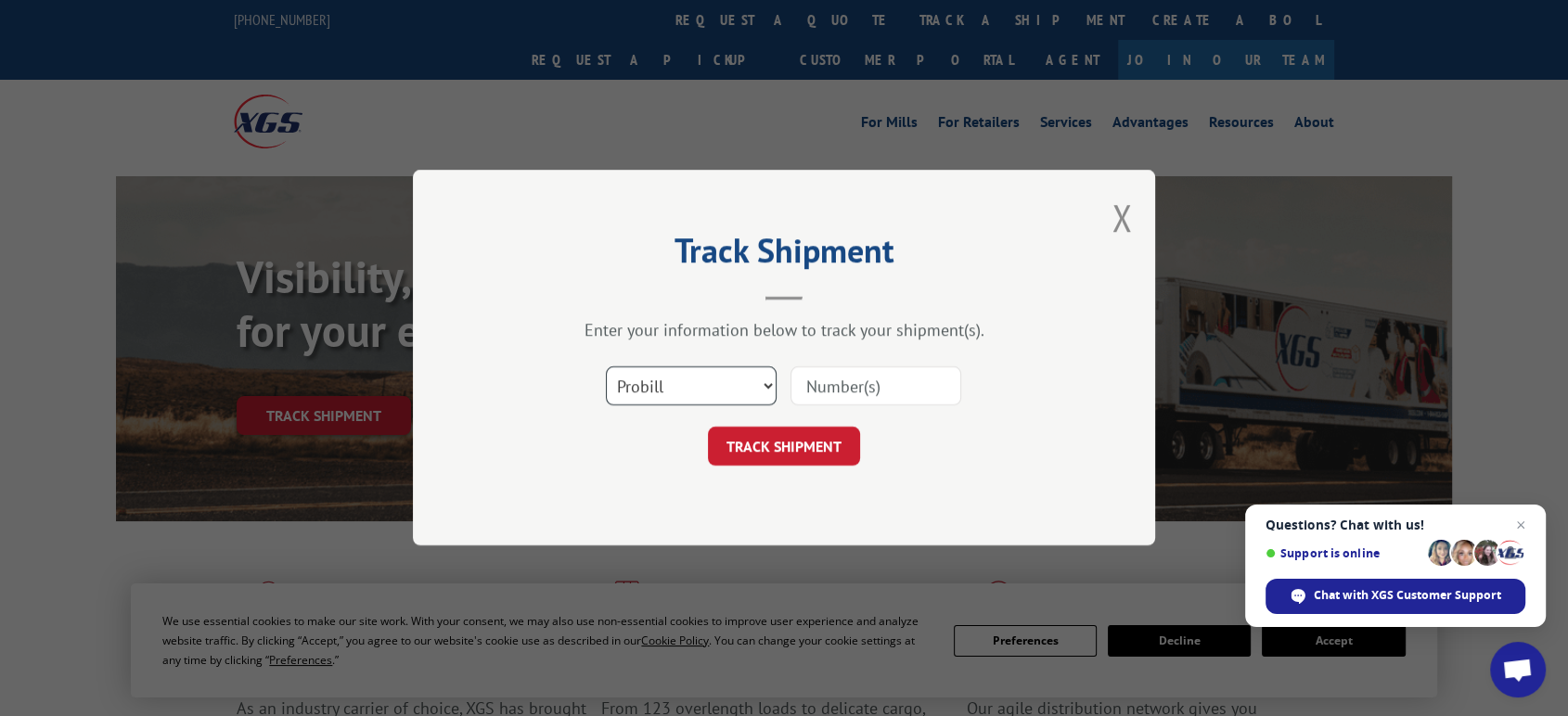
click at [669, 383] on select "Select category... Probill BOL PO" at bounding box center [690, 386] width 170 height 39
select select "po"
click at [606, 367] on select "Select category... Probill BOL PO" at bounding box center [690, 386] width 170 height 39
drag, startPoint x: 812, startPoint y: 402, endPoint x: 848, endPoint y: 398, distance: 36.2
click at [837, 399] on input at bounding box center [876, 386] width 170 height 39
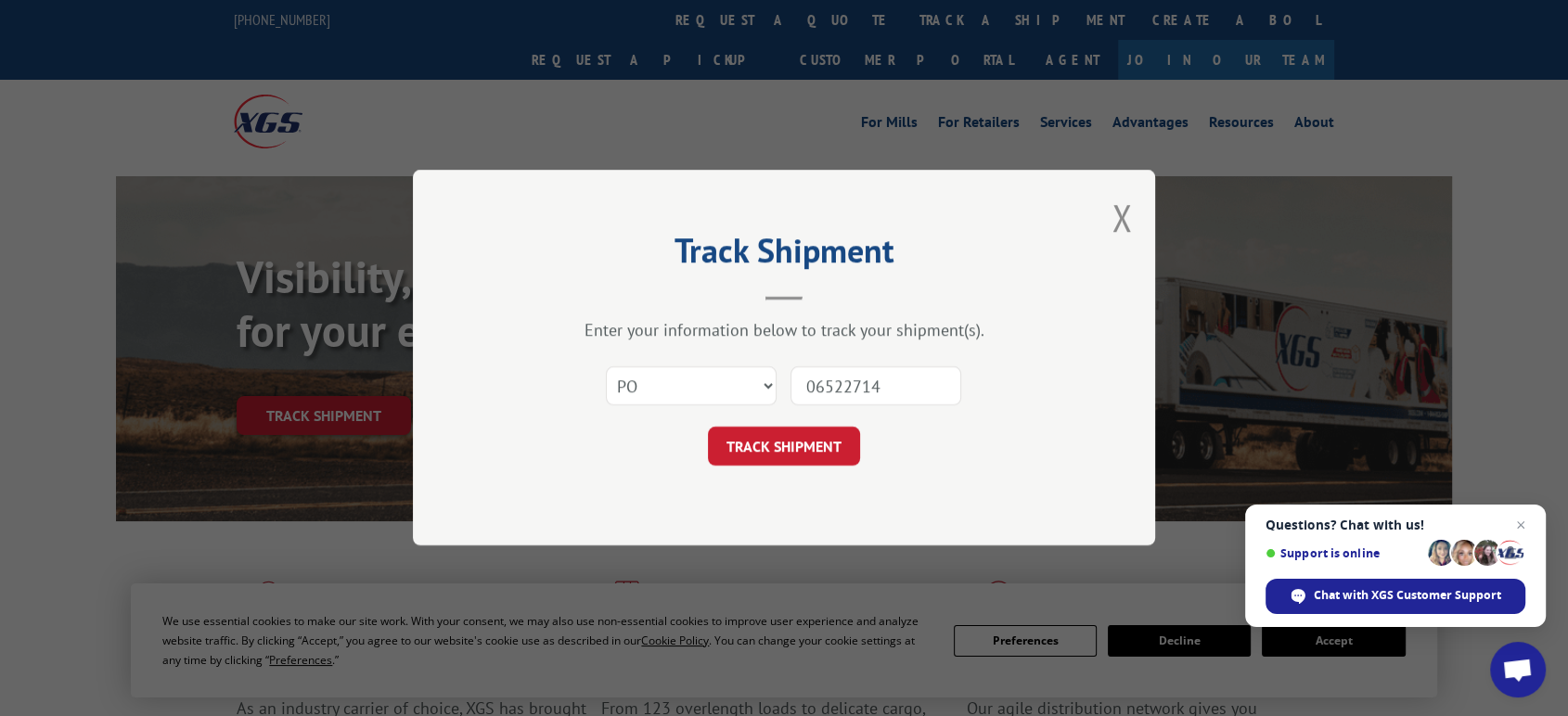
type input "06522714"
click at [708, 427] on button "TRACK SHIPMENT" at bounding box center [784, 446] width 152 height 39
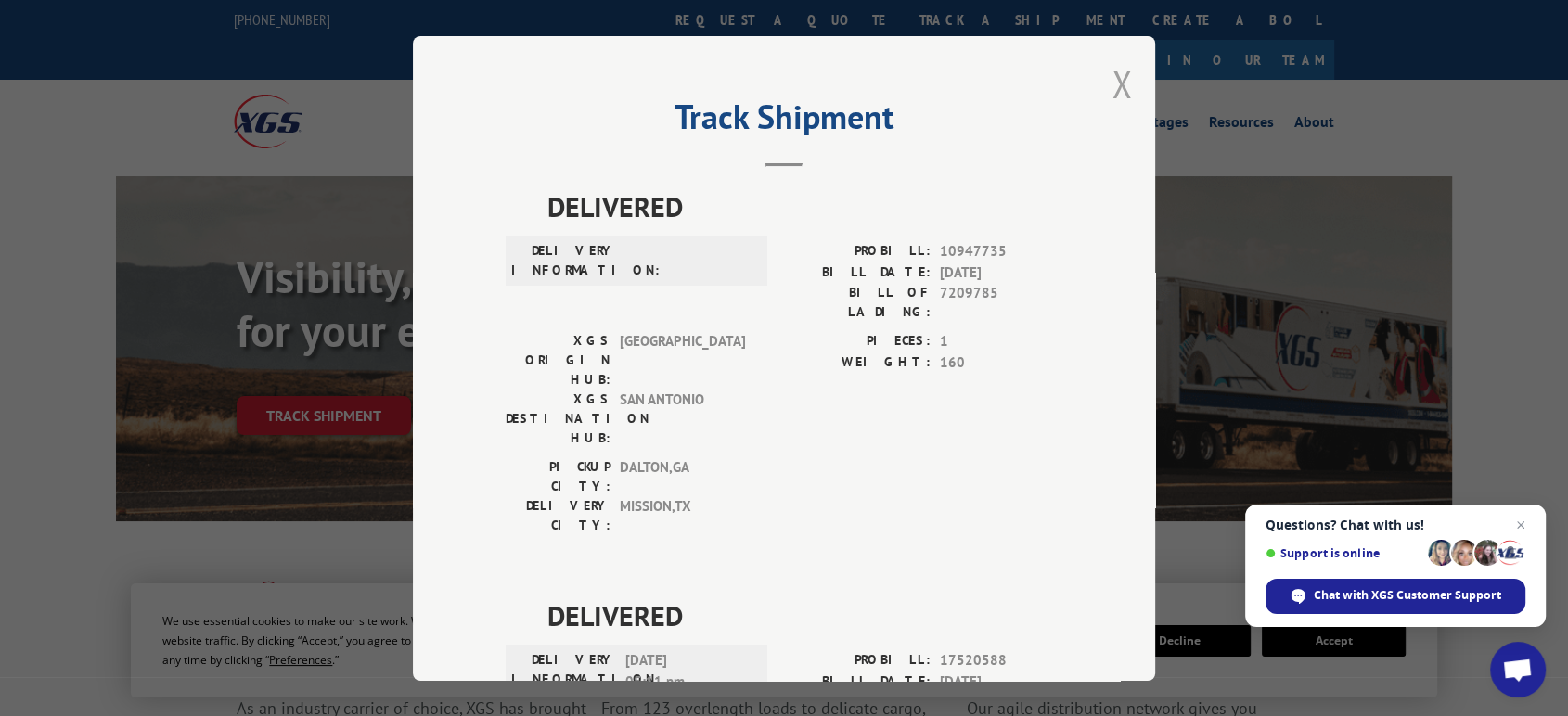
click at [1114, 88] on button "Close modal" at bounding box center [1122, 84] width 20 height 49
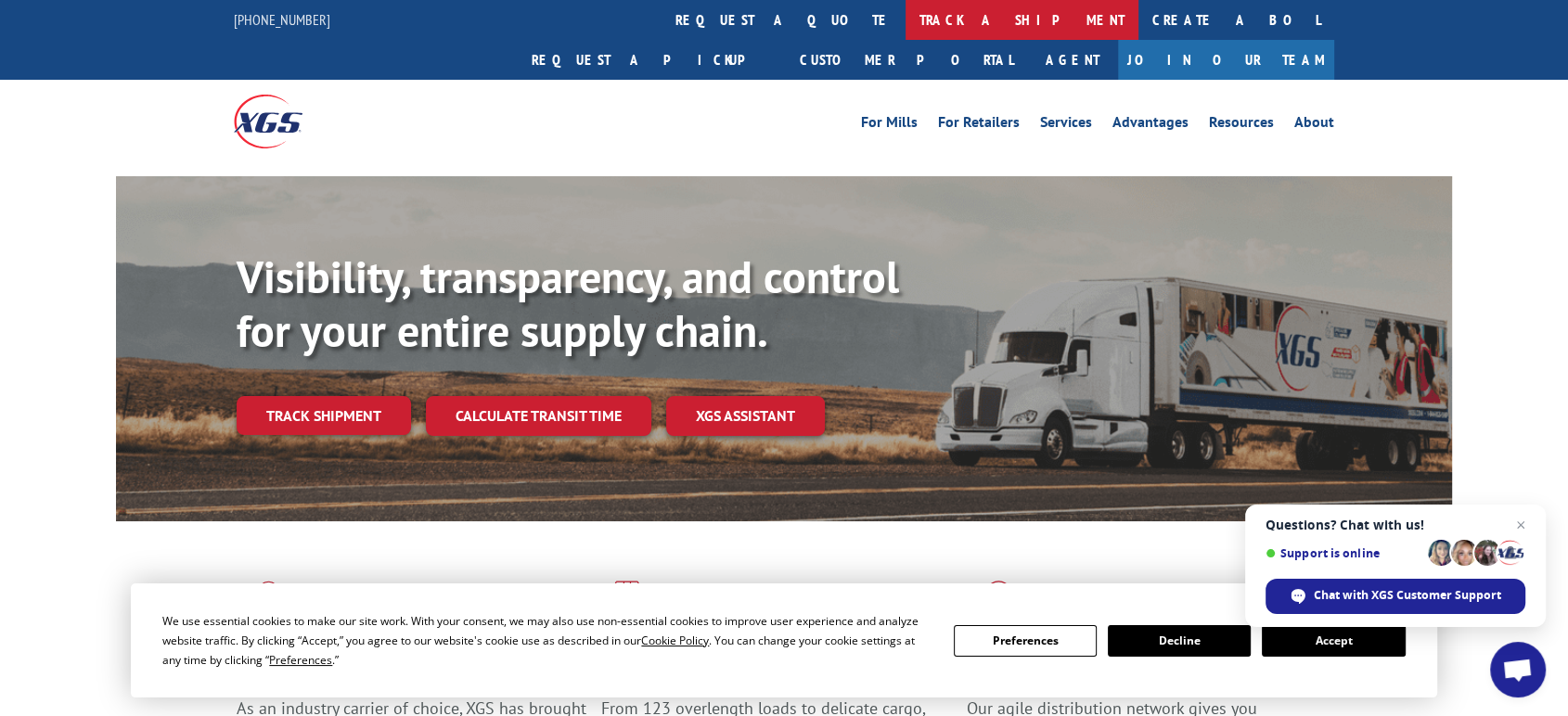
click at [906, 19] on link "track a shipment" at bounding box center [1022, 20] width 233 height 40
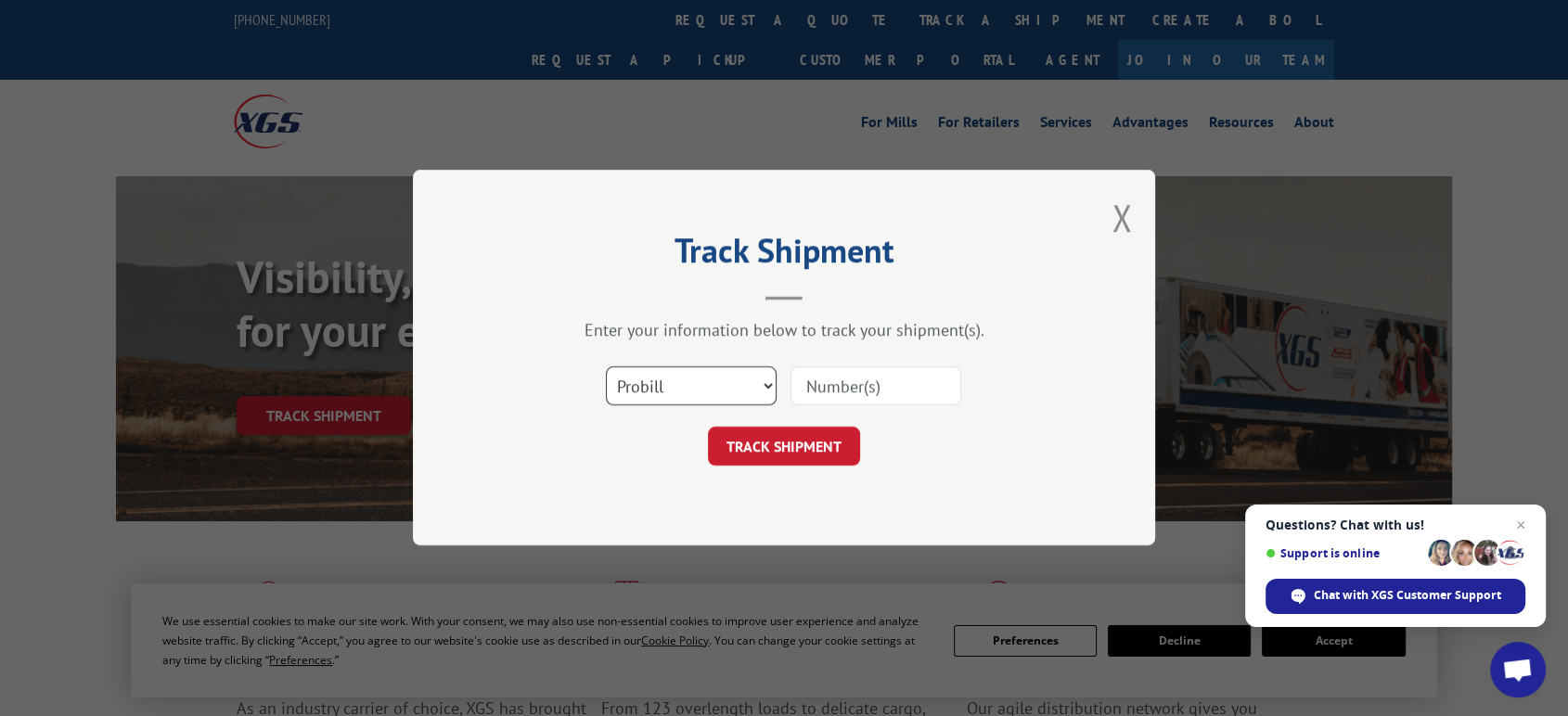
click at [660, 382] on select "Select category... Probill BOL PO" at bounding box center [690, 386] width 170 height 39
select select "po"
click at [606, 367] on select "Select category... Probill BOL PO" at bounding box center [690, 386] width 170 height 39
click at [840, 397] on input at bounding box center [876, 386] width 170 height 39
type input "06522780"
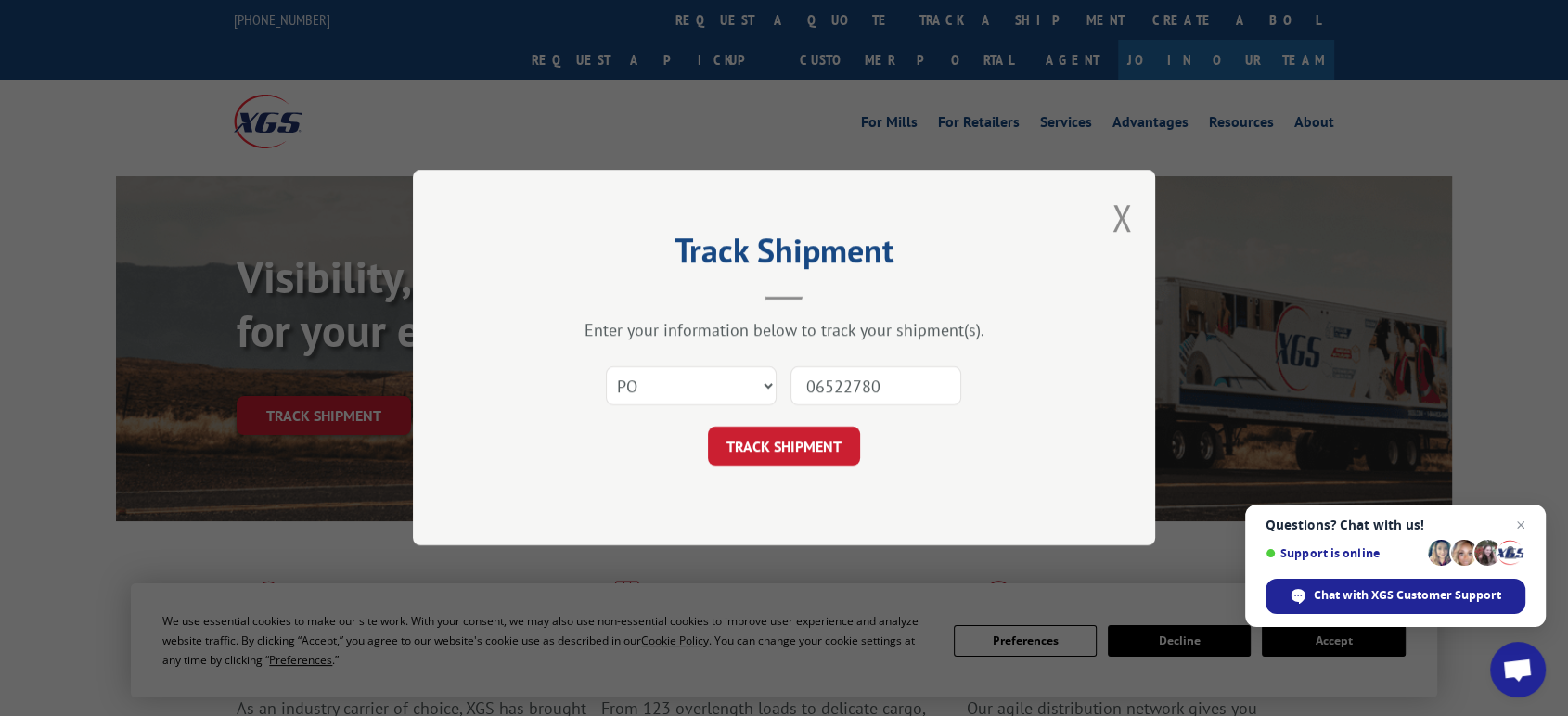
click at [708, 427] on button "TRACK SHIPMENT" at bounding box center [784, 446] width 152 height 39
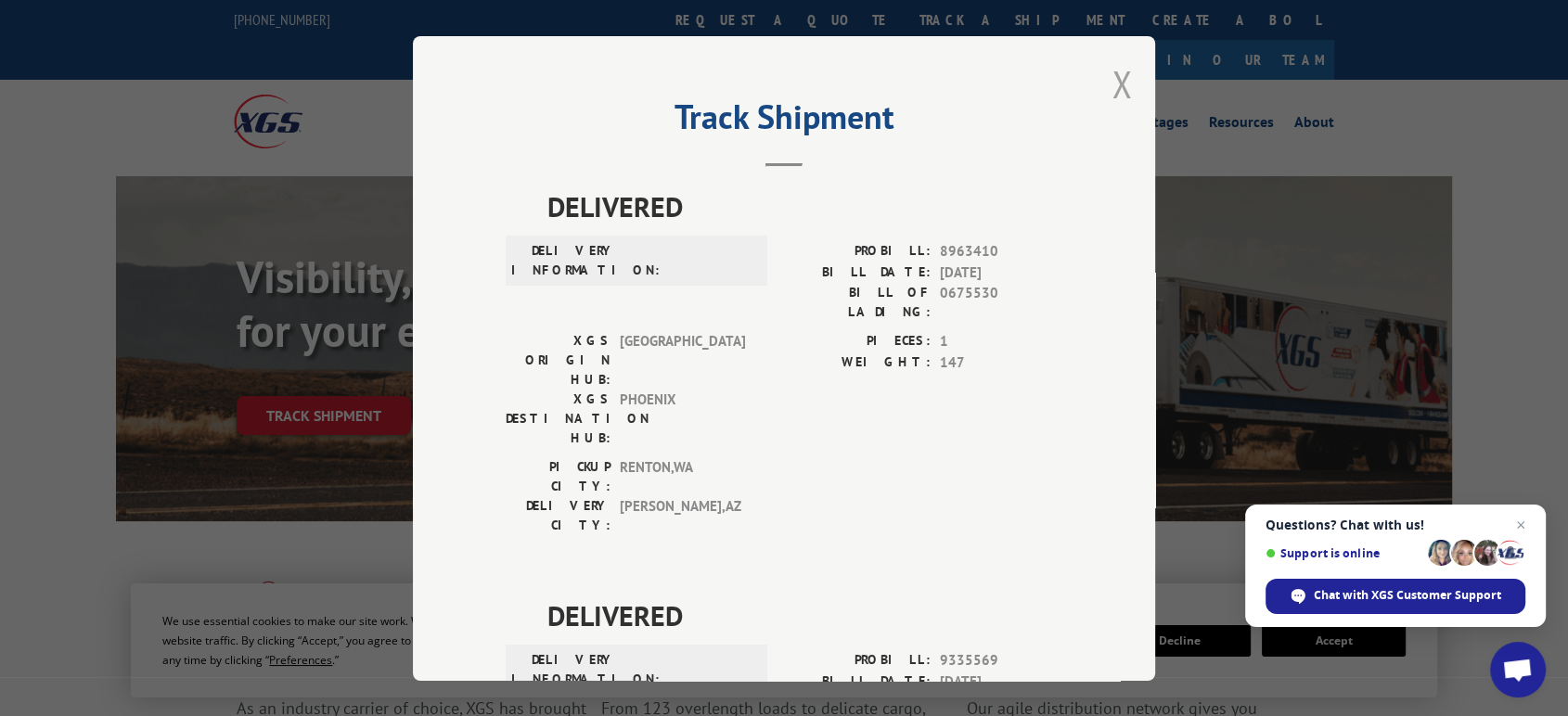
click at [1112, 78] on button "Close modal" at bounding box center [1122, 84] width 20 height 49
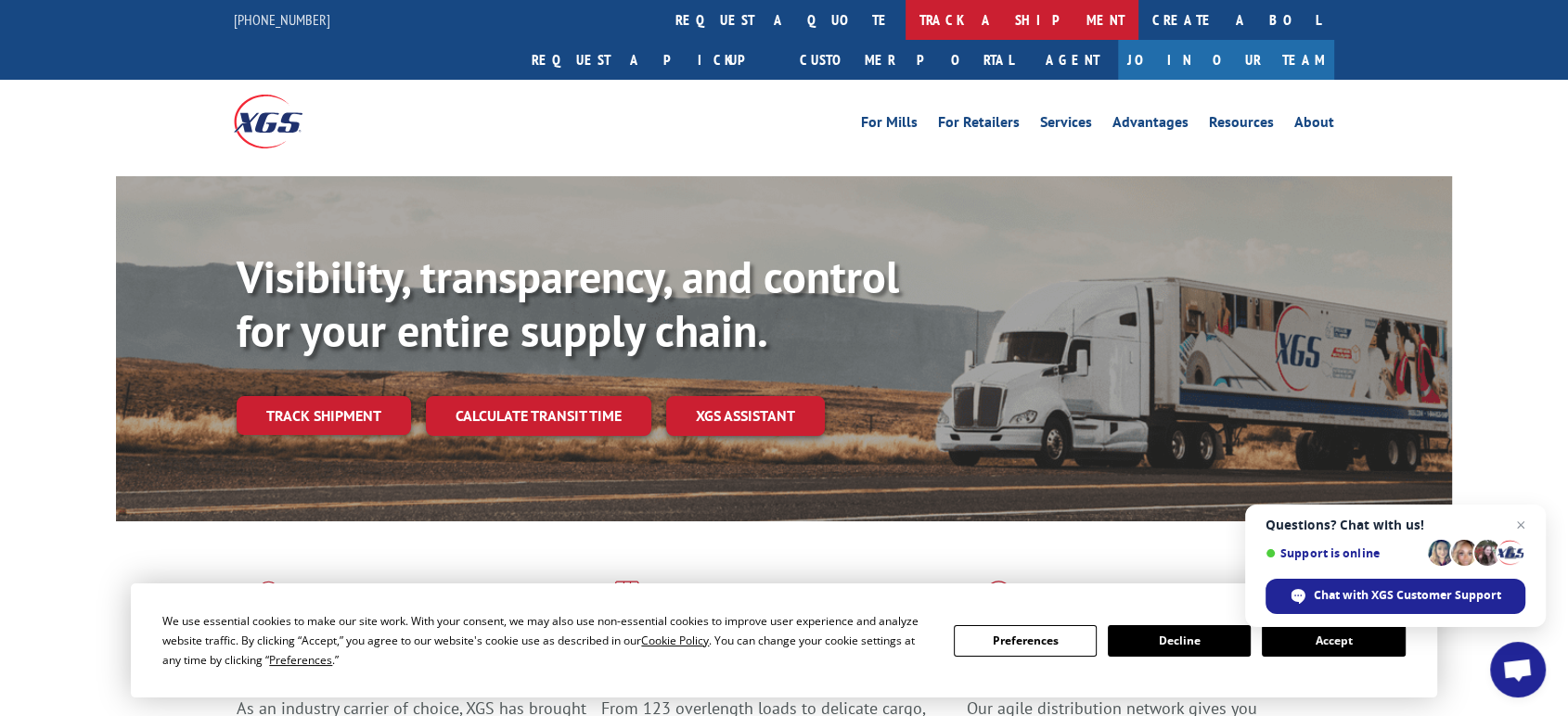
click at [906, 5] on link "track a shipment" at bounding box center [1022, 20] width 233 height 40
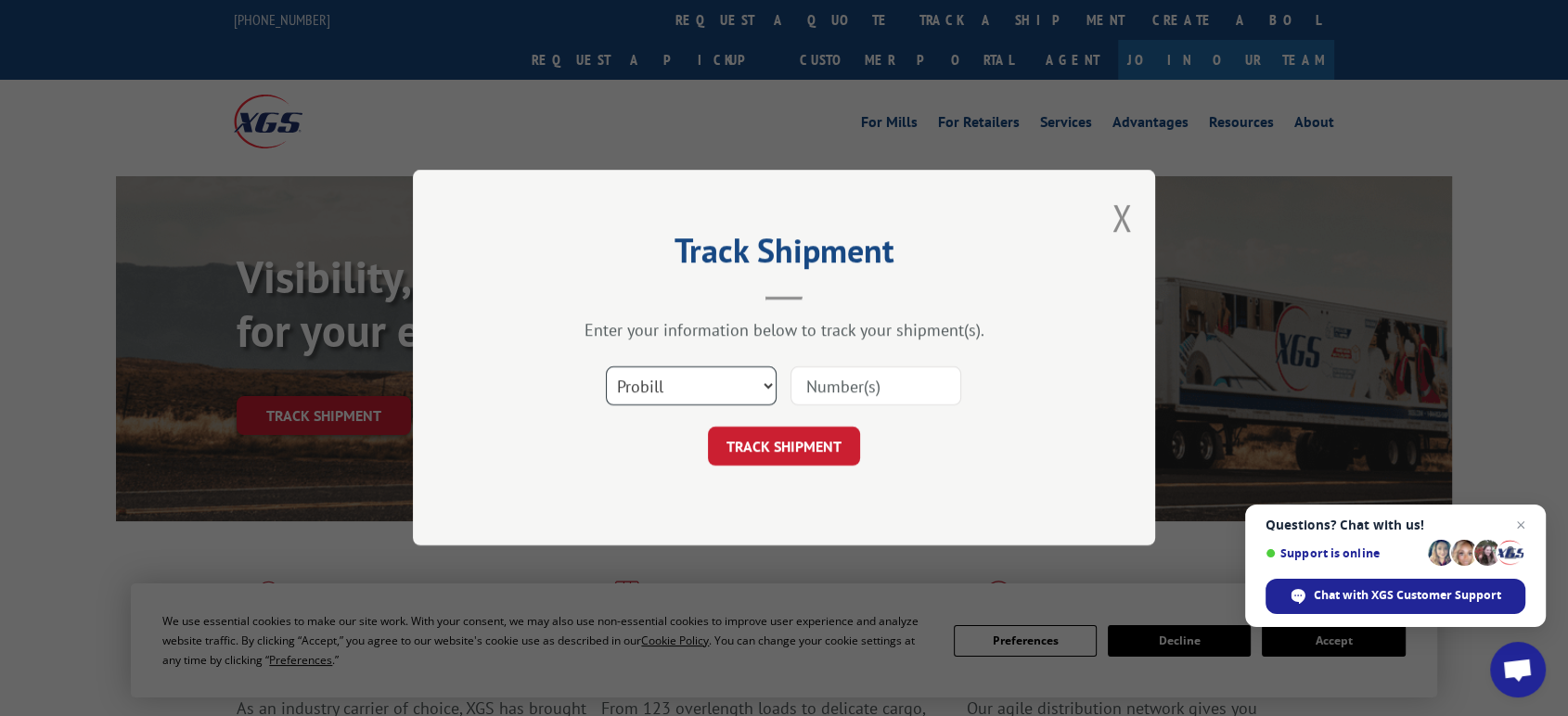
click at [657, 381] on select "Select category... Probill BOL PO" at bounding box center [690, 386] width 170 height 39
select select "bol"
click at [606, 367] on select "Select category... Probill BOL PO" at bounding box center [690, 386] width 170 height 39
drag, startPoint x: 808, startPoint y: 405, endPoint x: 824, endPoint y: 392, distance: 20.6
click at [823, 393] on input at bounding box center [876, 386] width 170 height 39
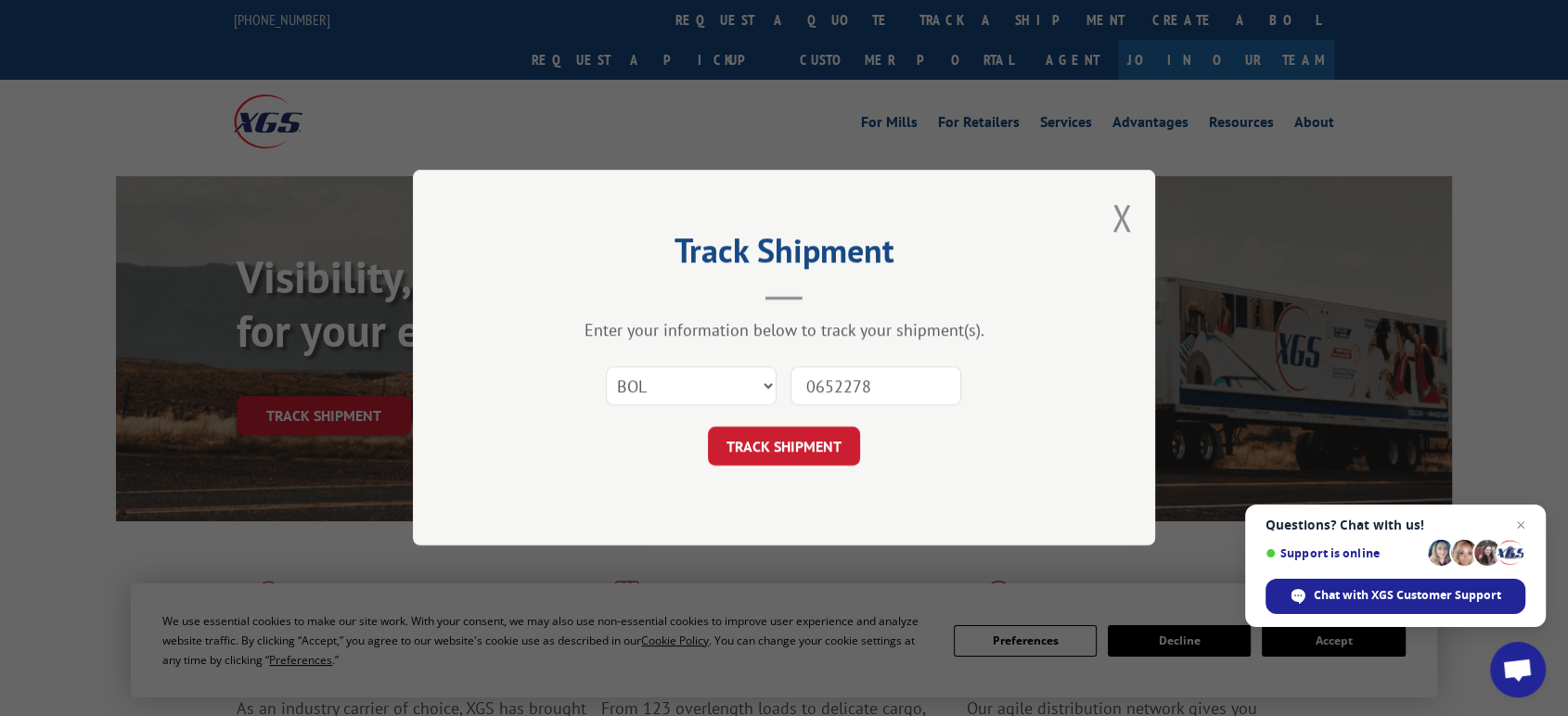
type input "06522783"
click button "TRACK SHIPMENT" at bounding box center [784, 446] width 152 height 39
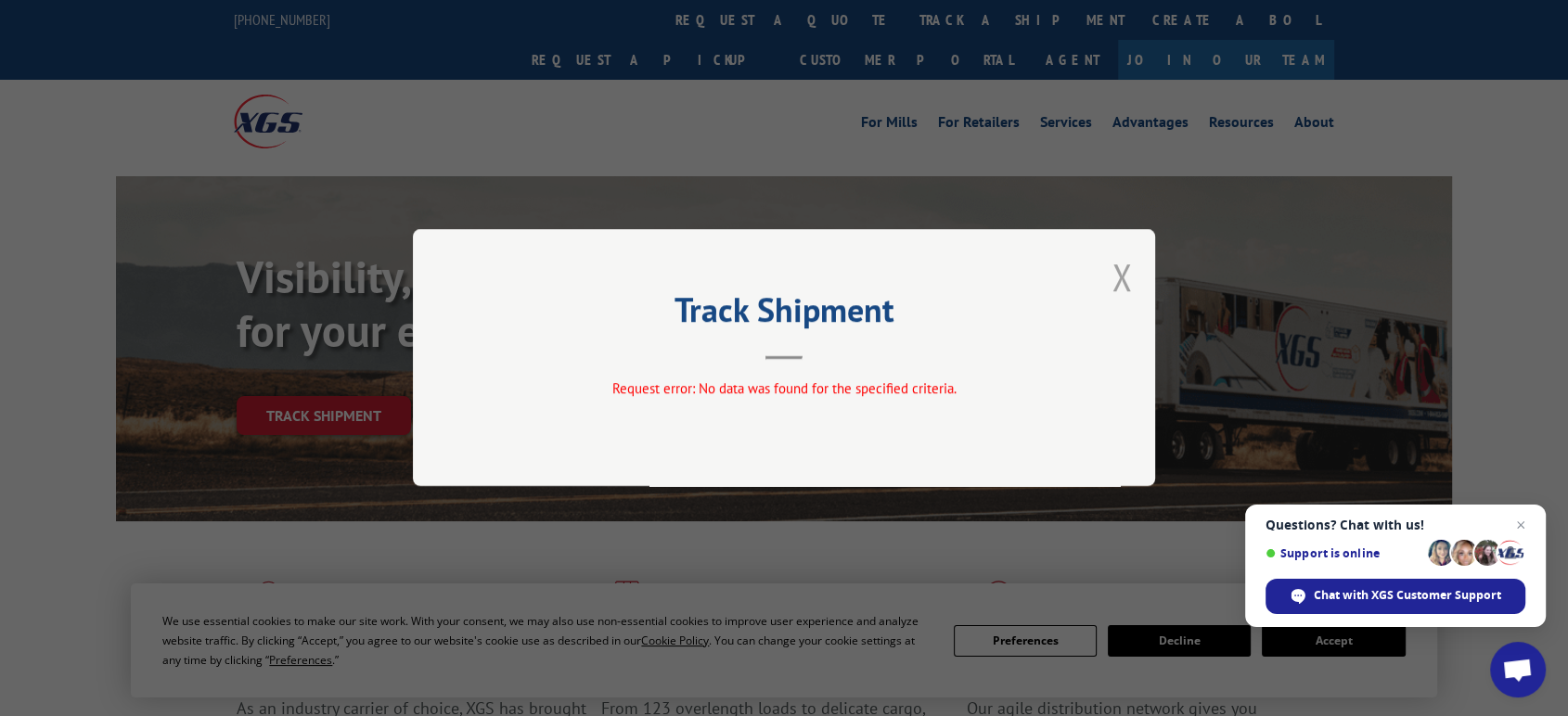
click at [1119, 273] on button "Close modal" at bounding box center [1122, 276] width 20 height 49
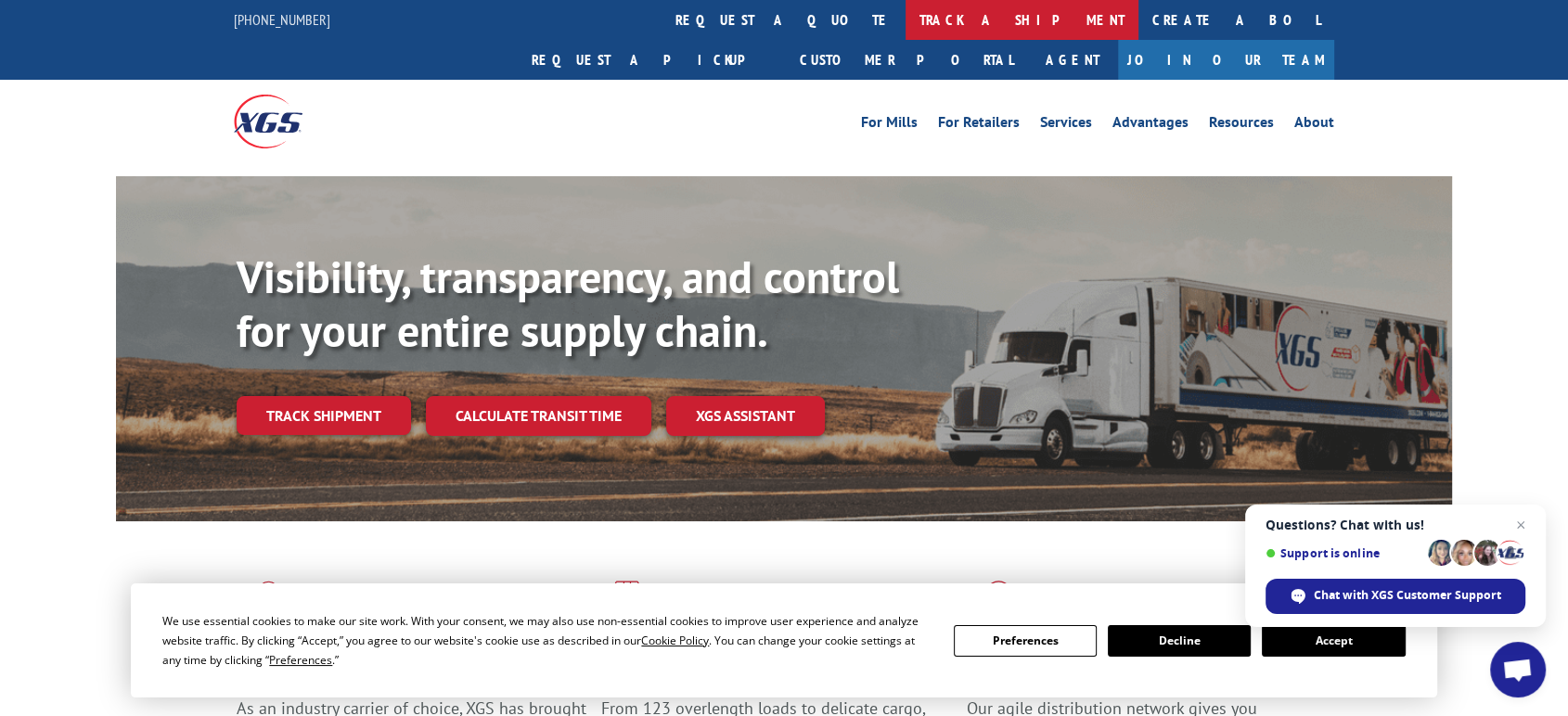
drag, startPoint x: 715, startPoint y: 13, endPoint x: 748, endPoint y: 290, distance: 279.0
click at [906, 15] on link "track a shipment" at bounding box center [1022, 20] width 233 height 40
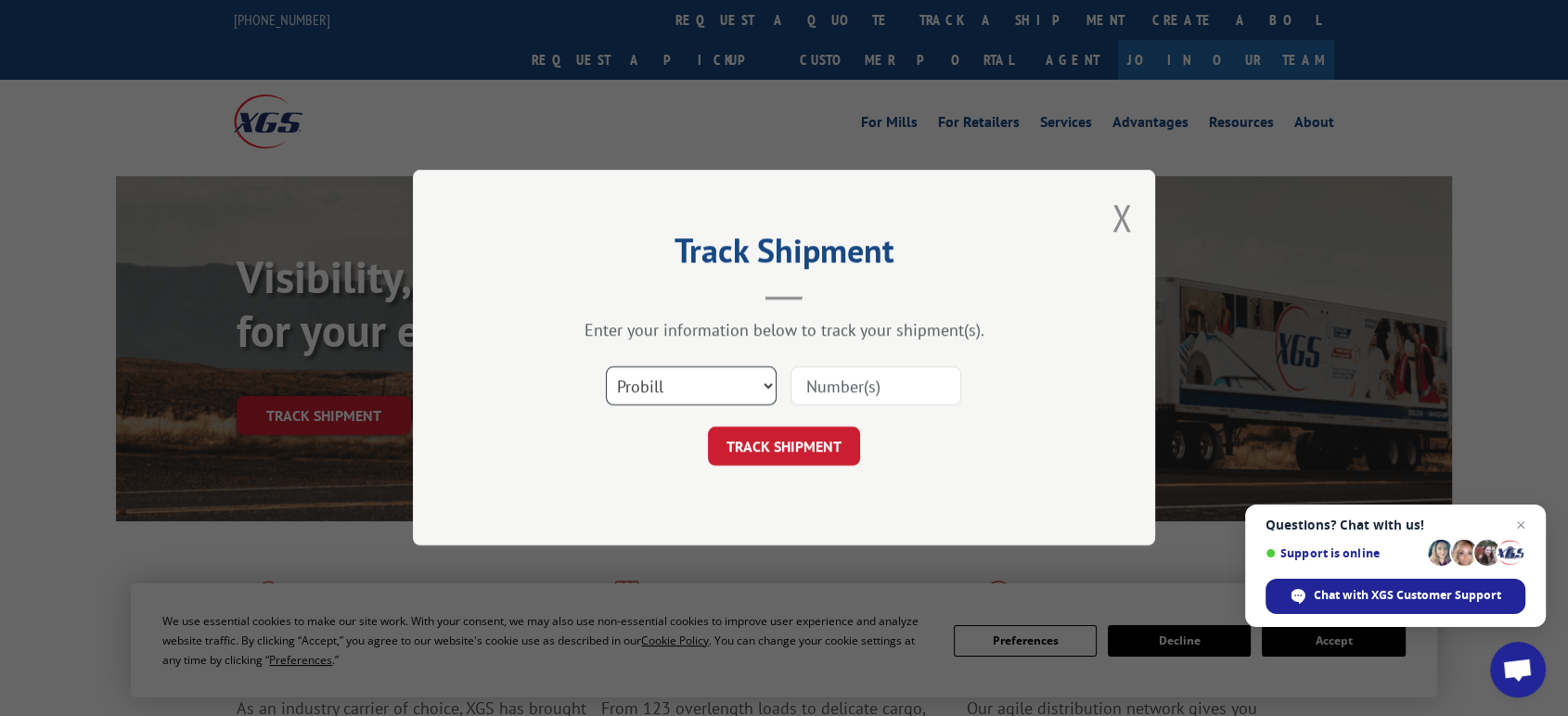
click at [682, 380] on select "Select category... Probill BOL PO" at bounding box center [690, 386] width 170 height 39
select select "po"
click at [606, 367] on select "Select category... Probill BOL PO" at bounding box center [690, 386] width 170 height 39
click at [826, 391] on input at bounding box center [876, 386] width 170 height 39
type input "06522796"
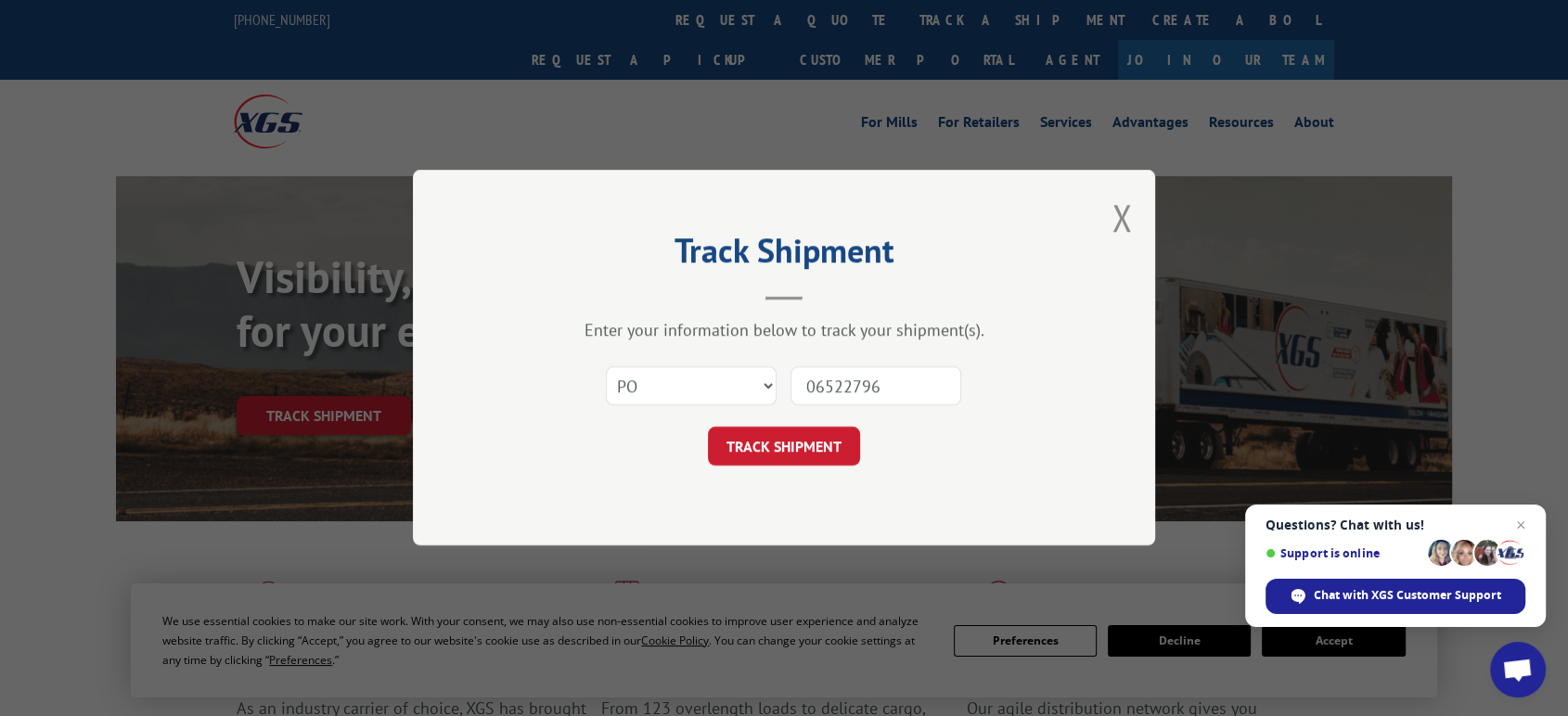
click button "TRACK SHIPMENT" at bounding box center [784, 446] width 152 height 39
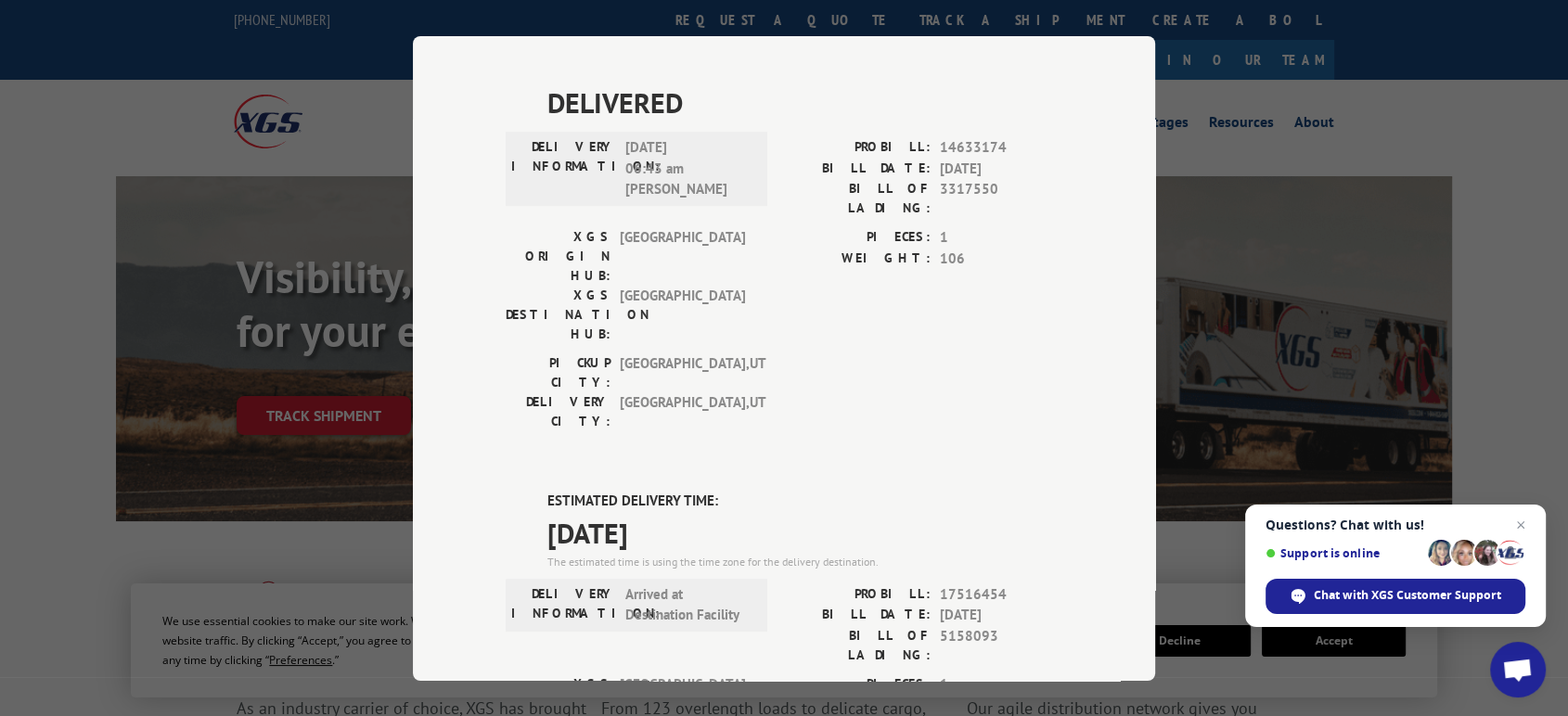
scroll to position [1282, 0]
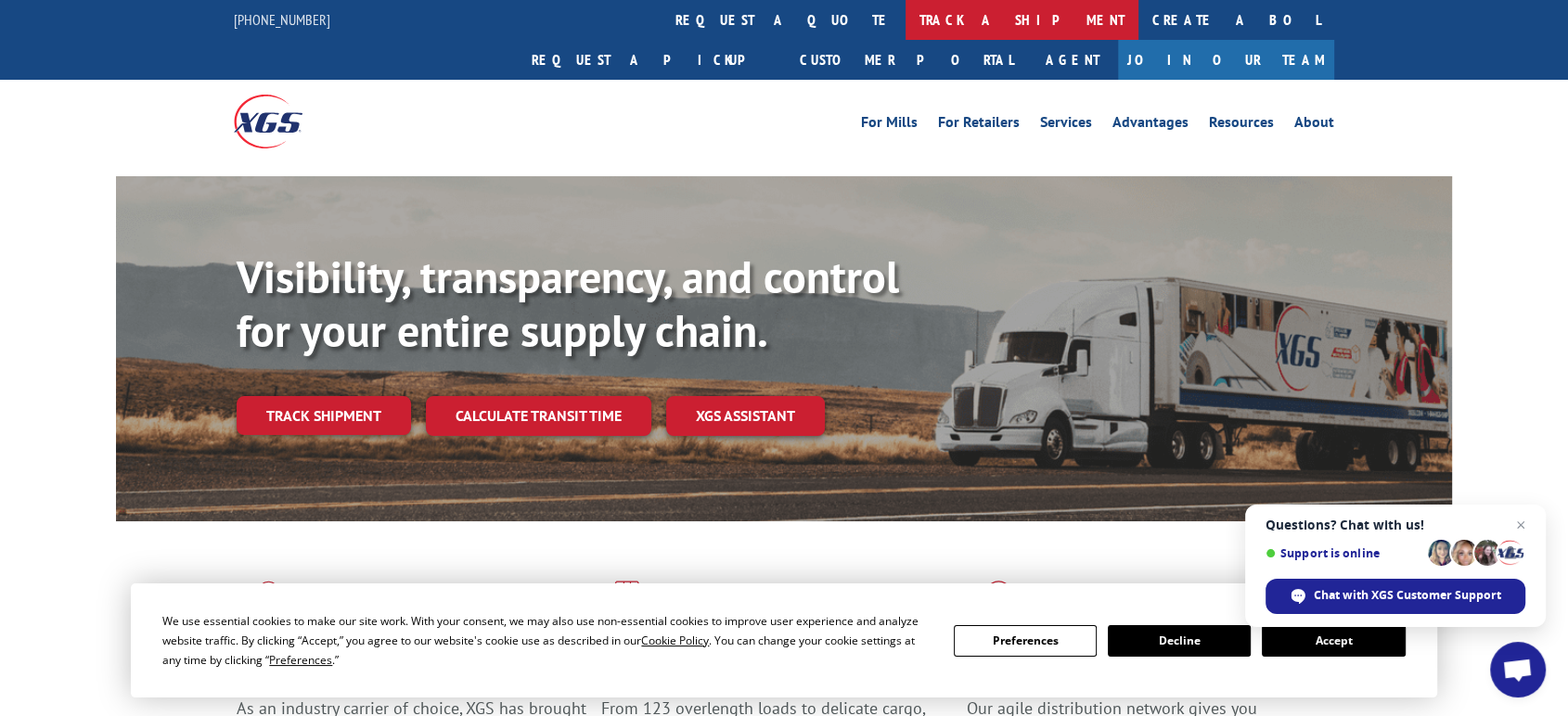
click at [906, 32] on link "track a shipment" at bounding box center [1022, 20] width 233 height 40
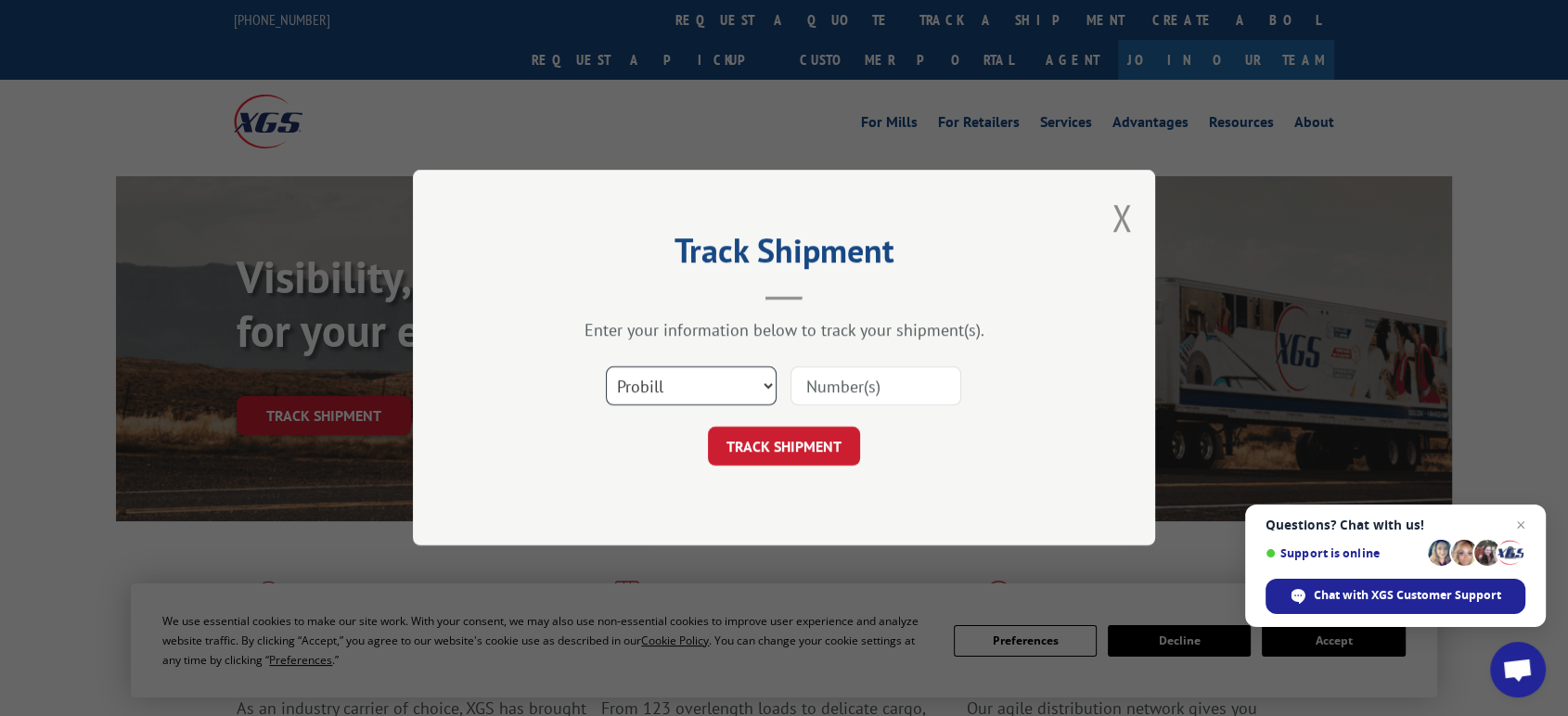
drag, startPoint x: 730, startPoint y: 394, endPoint x: 730, endPoint y: 405, distance: 11.0
click at [730, 405] on select "Select category... Probill BOL PO" at bounding box center [690, 386] width 170 height 39
select select "po"
click at [606, 367] on select "Select category... Probill BOL PO" at bounding box center [690, 386] width 170 height 39
click at [832, 397] on input at bounding box center [876, 386] width 170 height 39
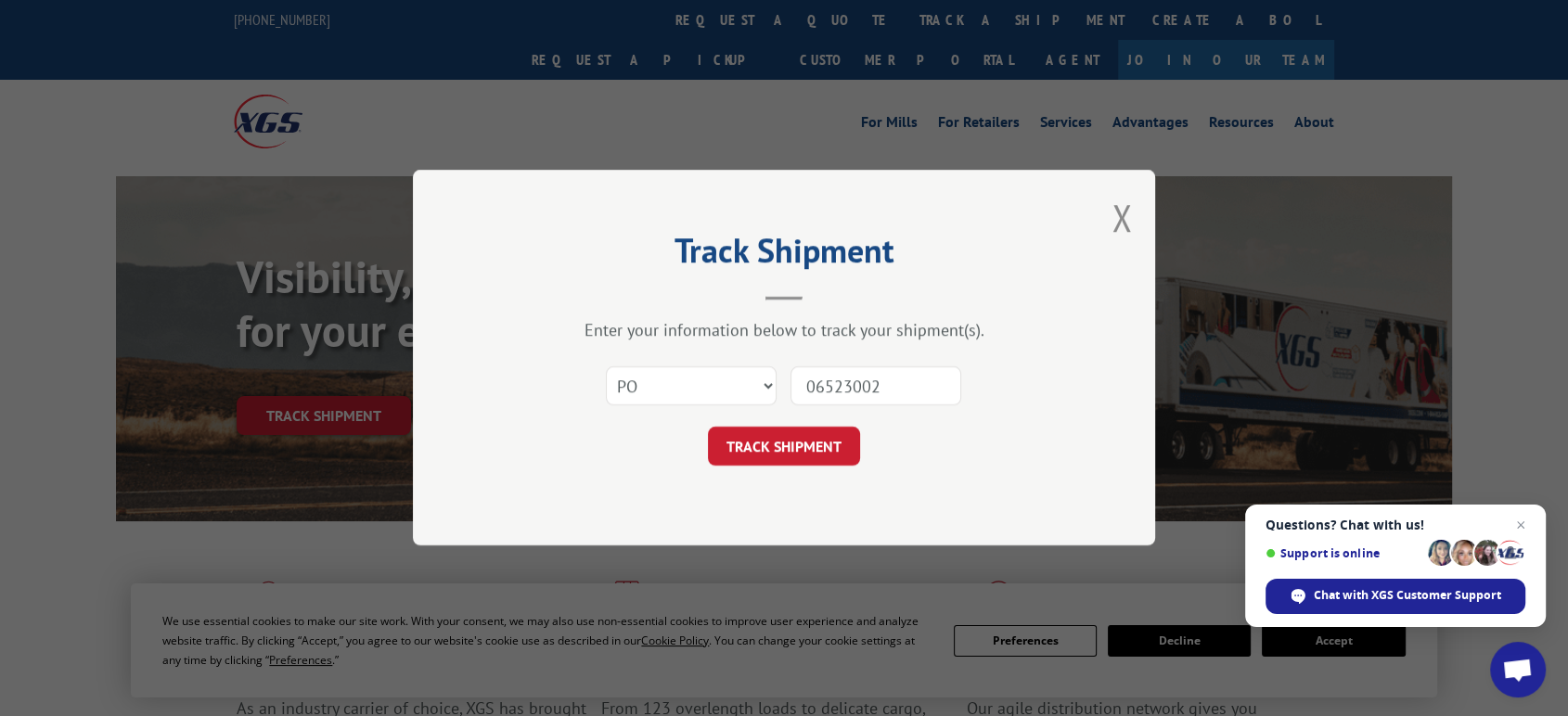
type input "06523002"
click at [708, 427] on button "TRACK SHIPMENT" at bounding box center [784, 446] width 152 height 39
